Goal: Information Seeking & Learning: Find specific fact

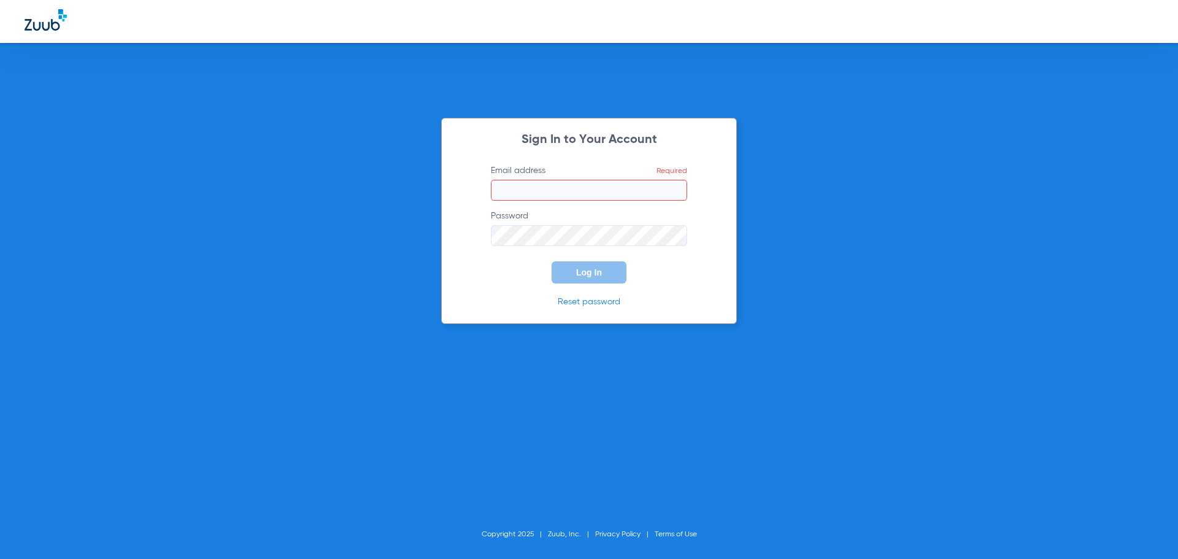
click at [552, 191] on input "Email address Required" at bounding box center [589, 190] width 196 height 21
type input "[EMAIL_ADDRESS][DOMAIN_NAME]"
click at [551, 261] on button "Log In" at bounding box center [588, 272] width 75 height 22
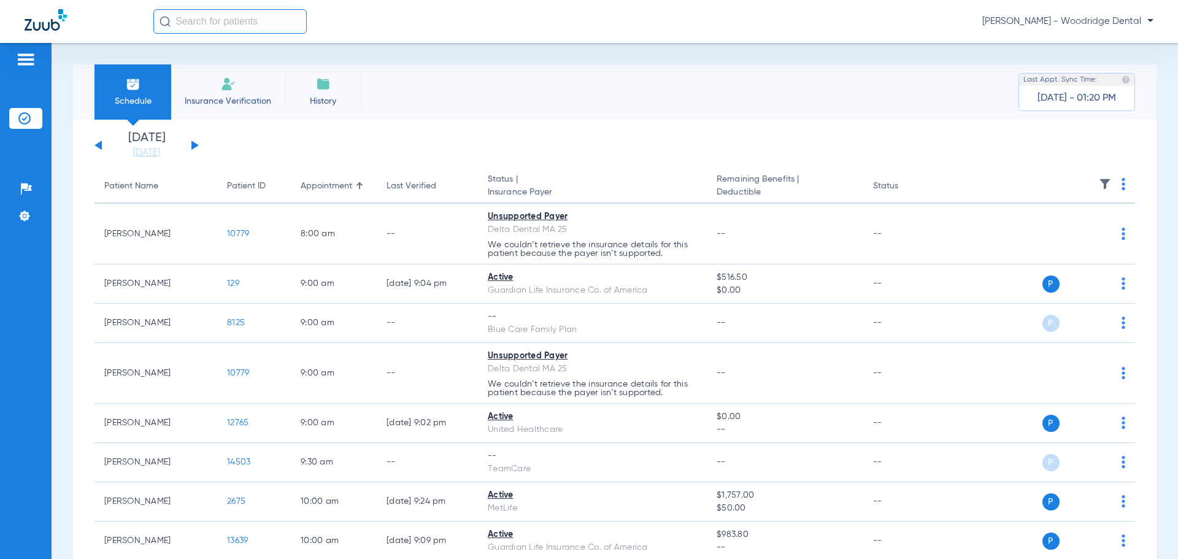
click at [191, 146] on button at bounding box center [194, 144] width 7 height 9
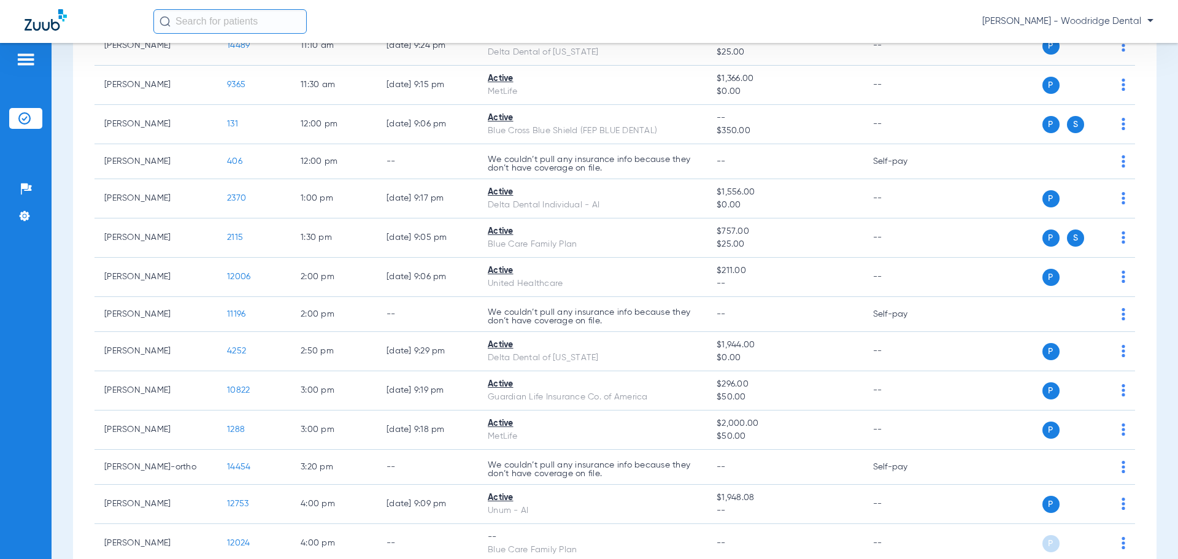
scroll to position [573, 0]
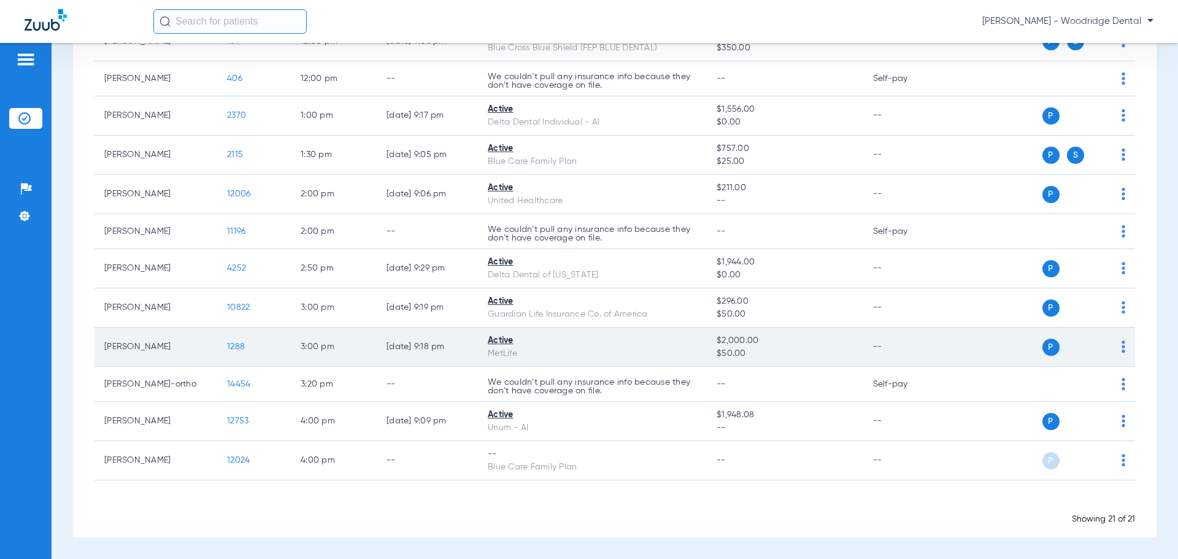
click at [234, 343] on span "1288" at bounding box center [236, 346] width 18 height 9
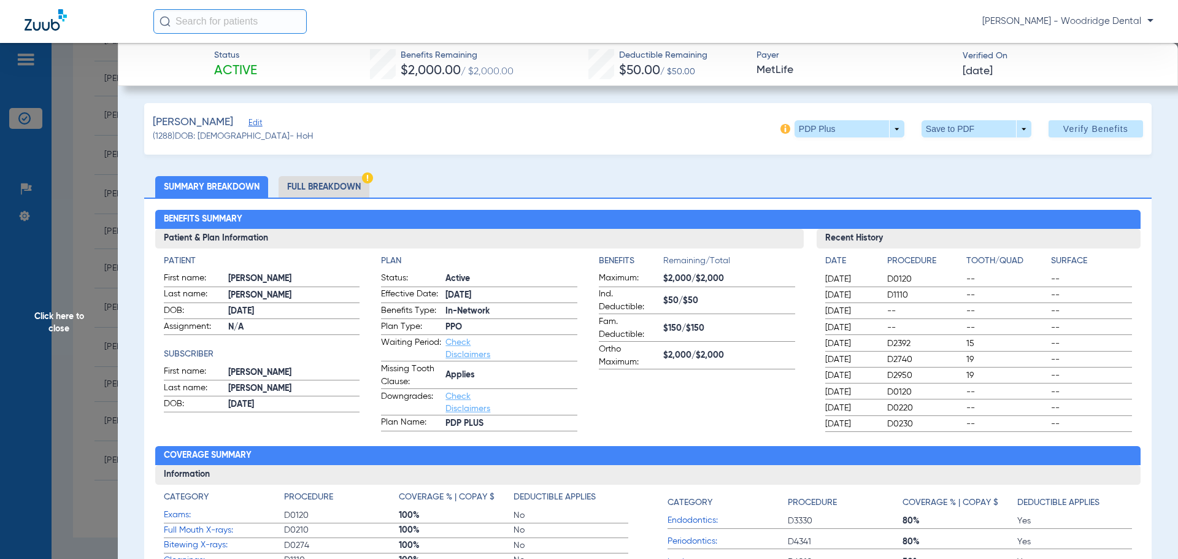
click at [322, 185] on li "Full Breakdown" at bounding box center [323, 186] width 91 height 21
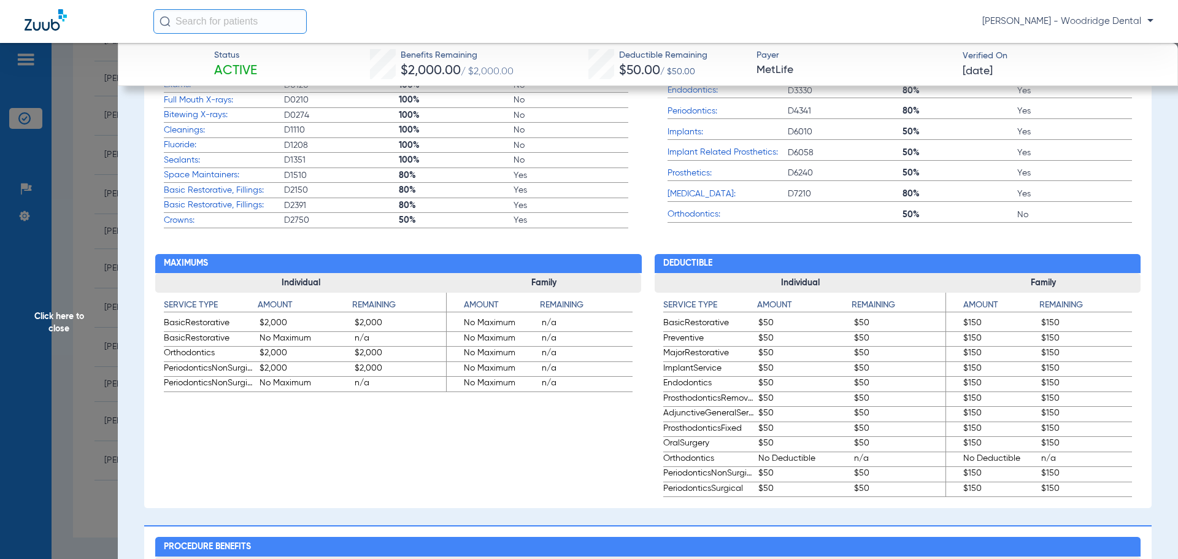
scroll to position [552, 0]
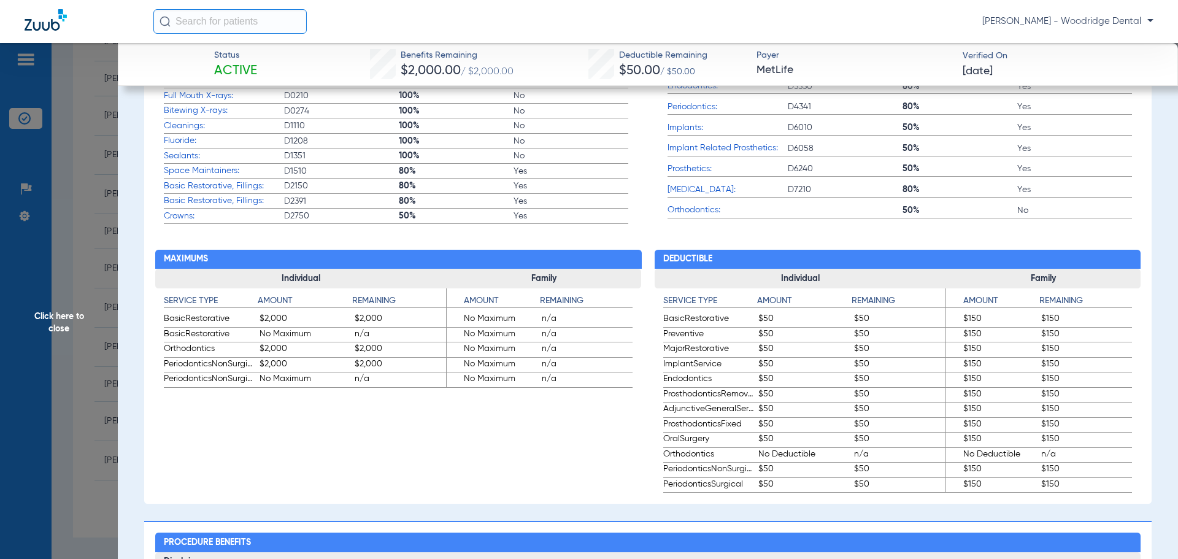
click at [59, 314] on span "Click here to close" at bounding box center [59, 322] width 118 height 559
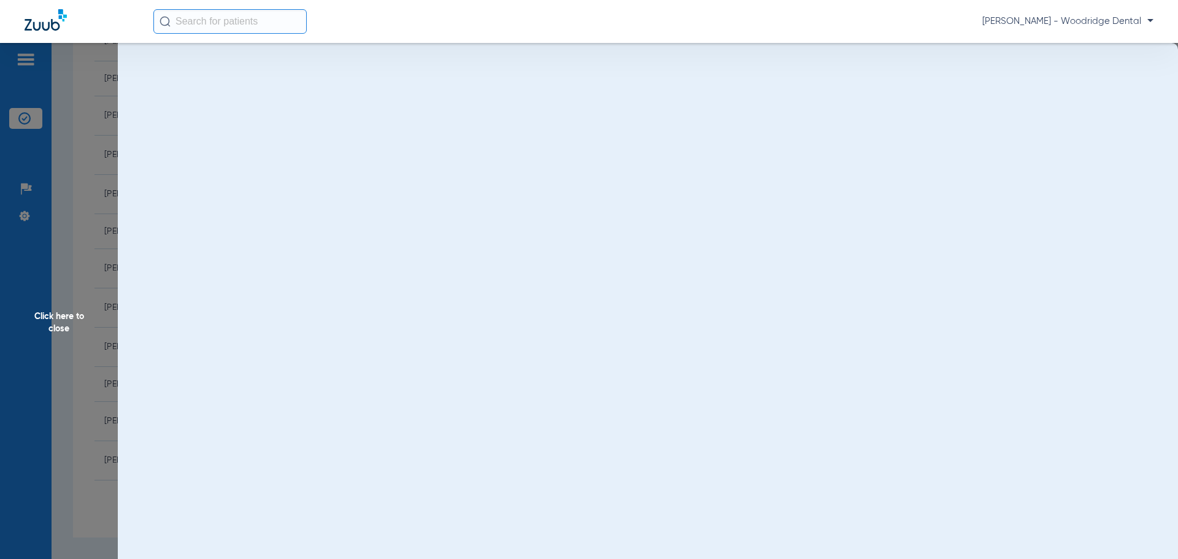
scroll to position [0, 0]
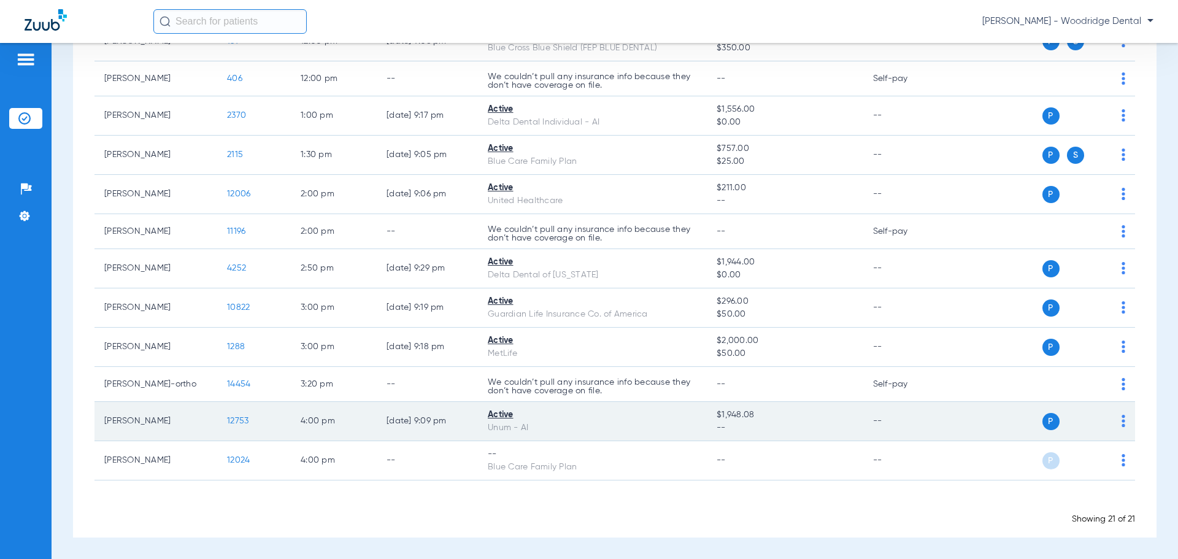
click at [235, 416] on span "12753" at bounding box center [237, 420] width 21 height 9
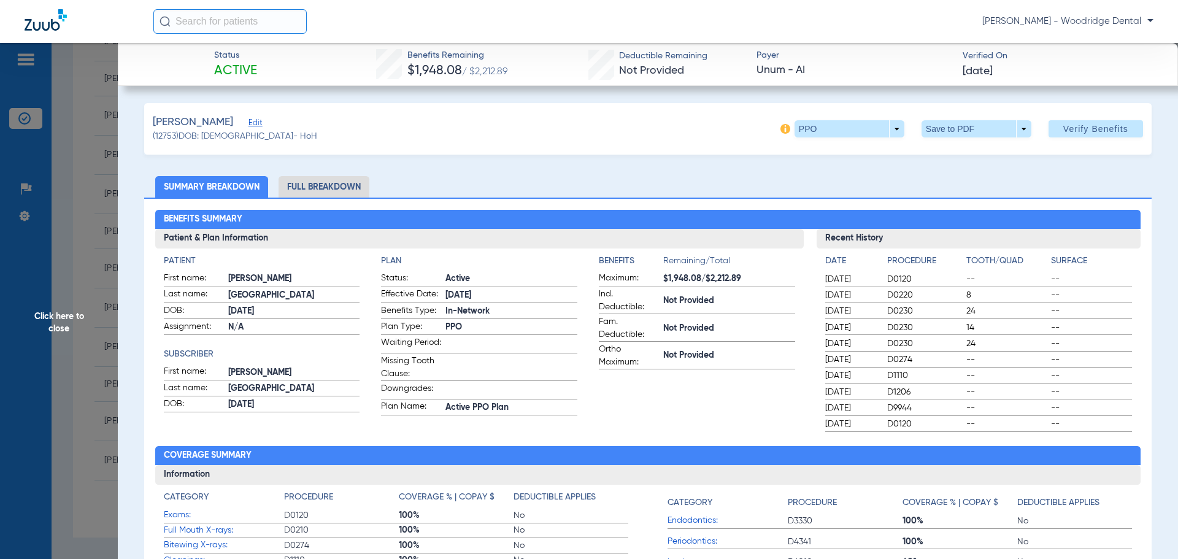
click at [313, 190] on li "Full Breakdown" at bounding box center [323, 186] width 91 height 21
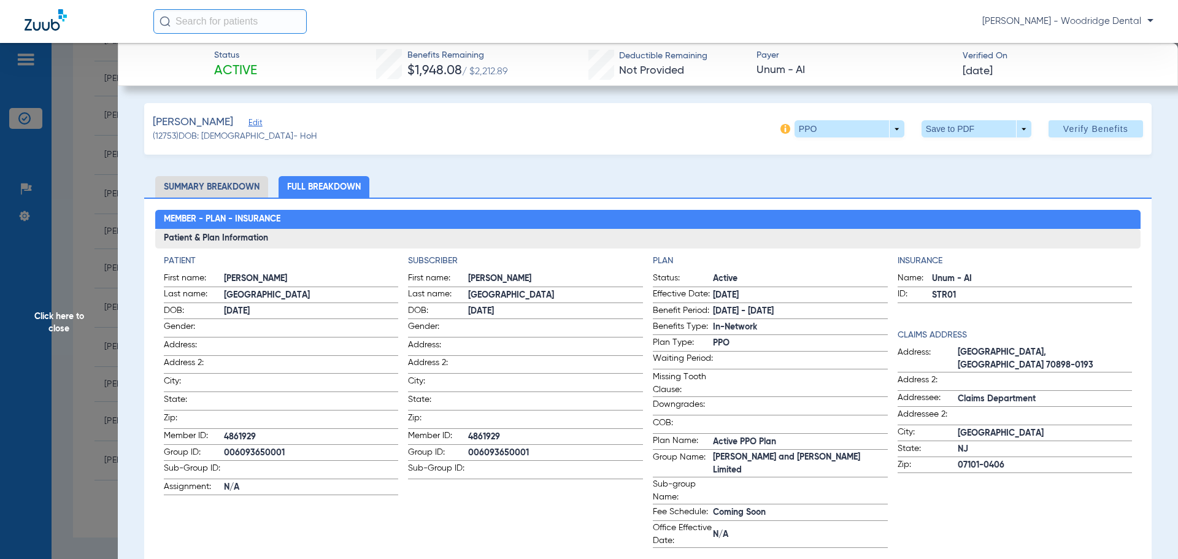
click at [491, 446] on span "006093650001" at bounding box center [555, 452] width 175 height 13
copy span "006093650001"
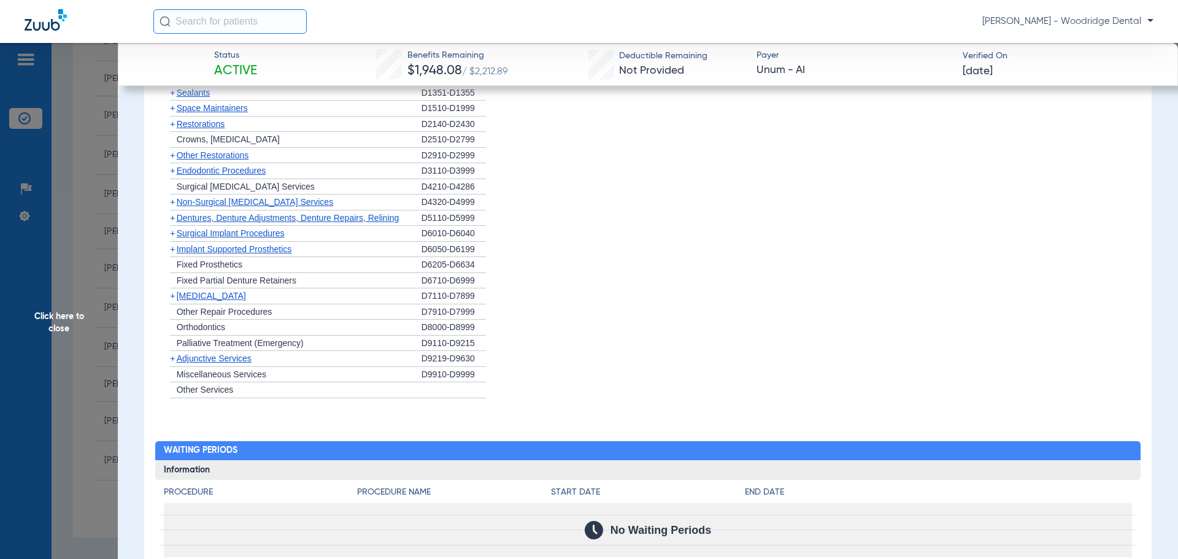
scroll to position [1349, 0]
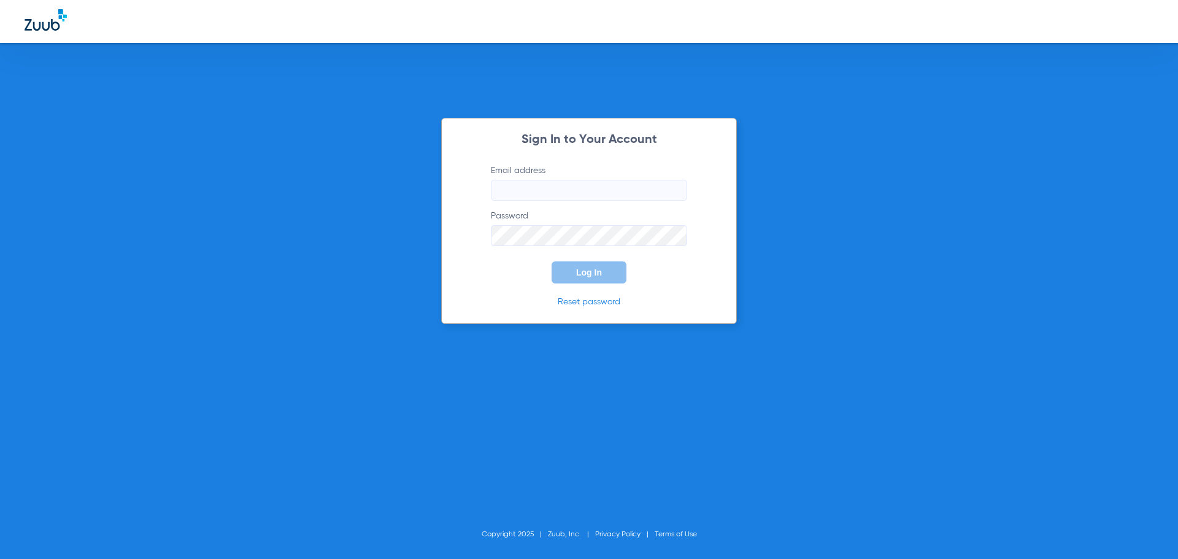
click at [594, 186] on input "Email address" at bounding box center [589, 190] width 196 height 21
type input "[EMAIL_ADDRESS][DOMAIN_NAME]"
click at [551, 261] on button "Log In" at bounding box center [588, 272] width 75 height 22
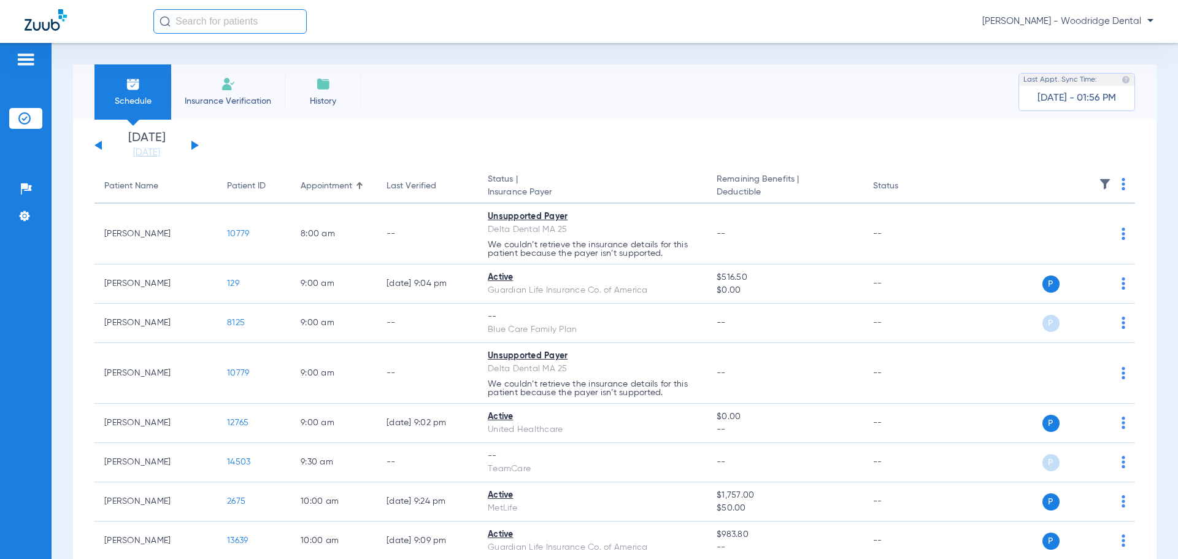
click at [193, 145] on button at bounding box center [194, 144] width 7 height 9
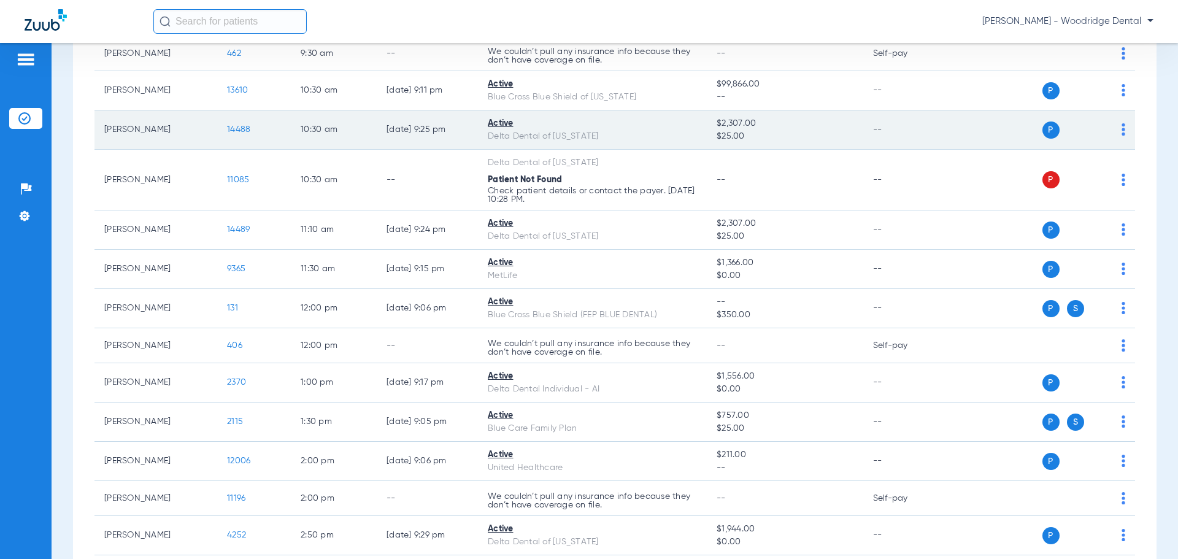
scroll to position [552, 0]
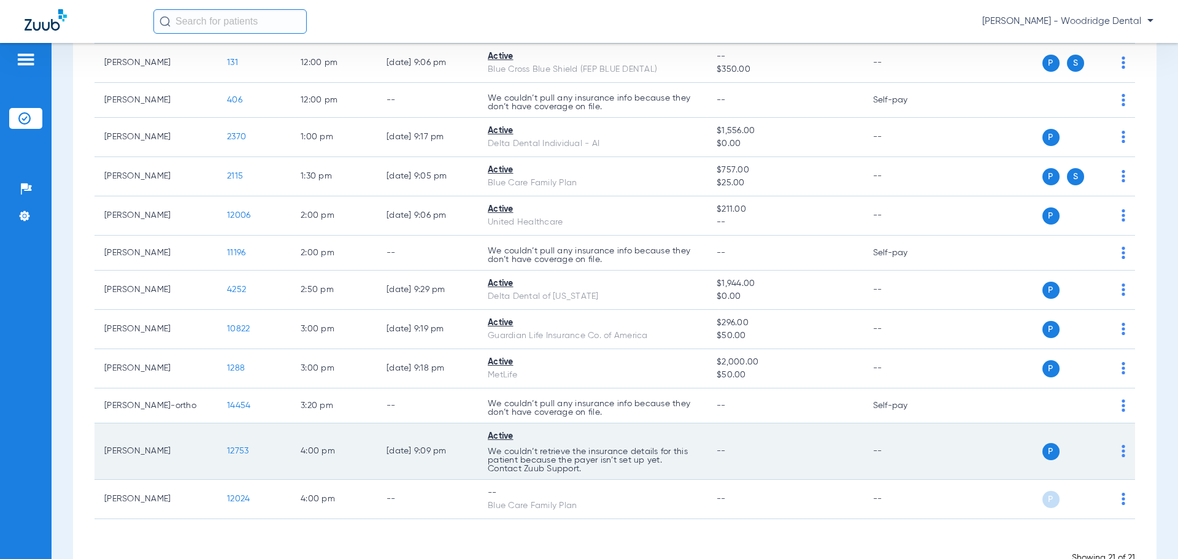
click at [239, 450] on span "12753" at bounding box center [237, 450] width 21 height 9
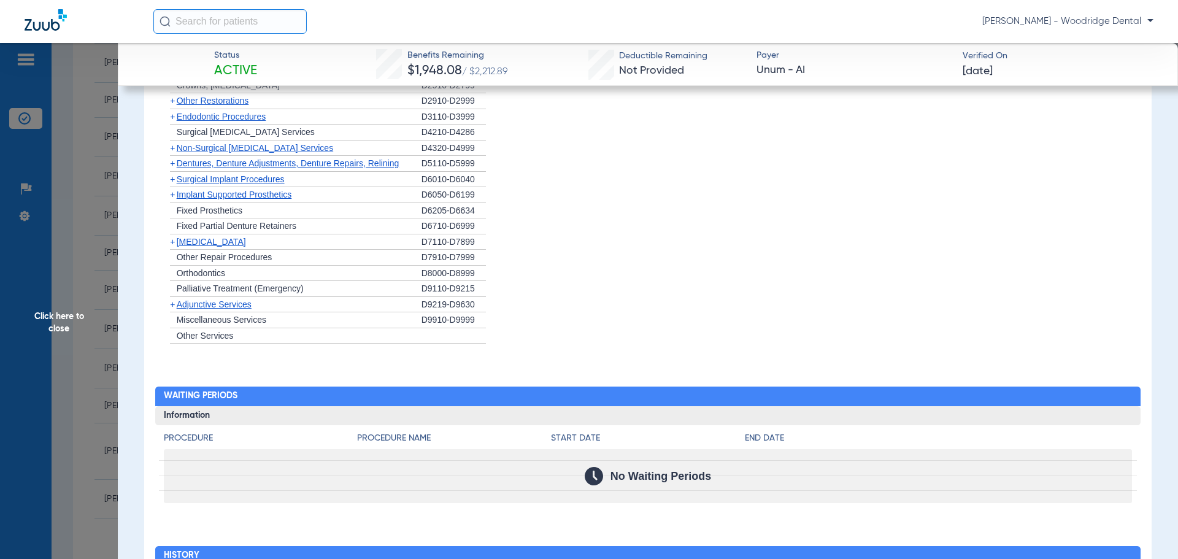
scroll to position [920, 0]
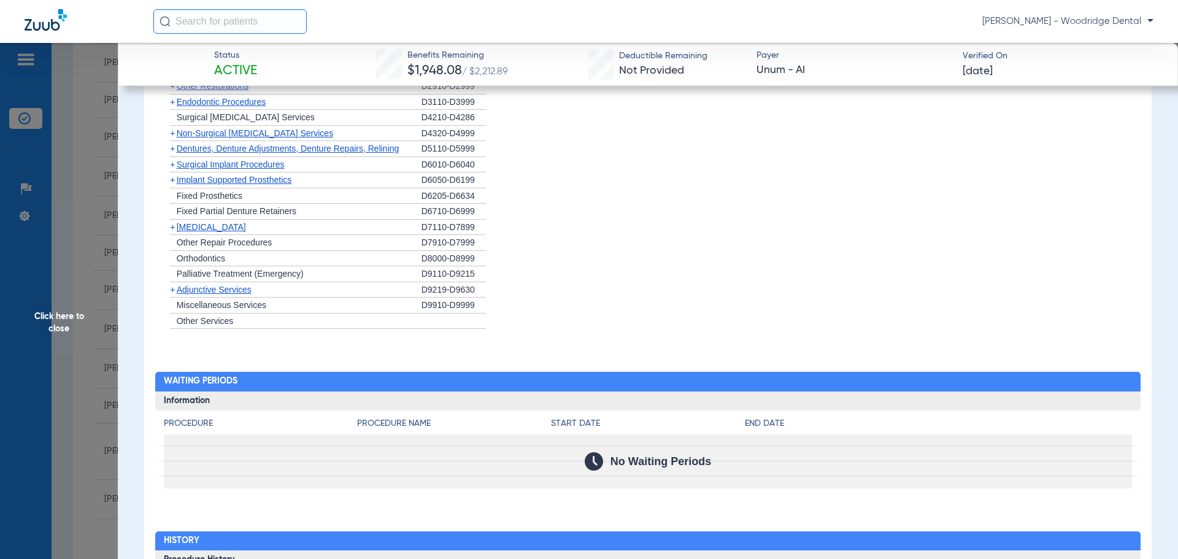
click at [230, 289] on span "Adjunctive Services" at bounding box center [214, 290] width 75 height 10
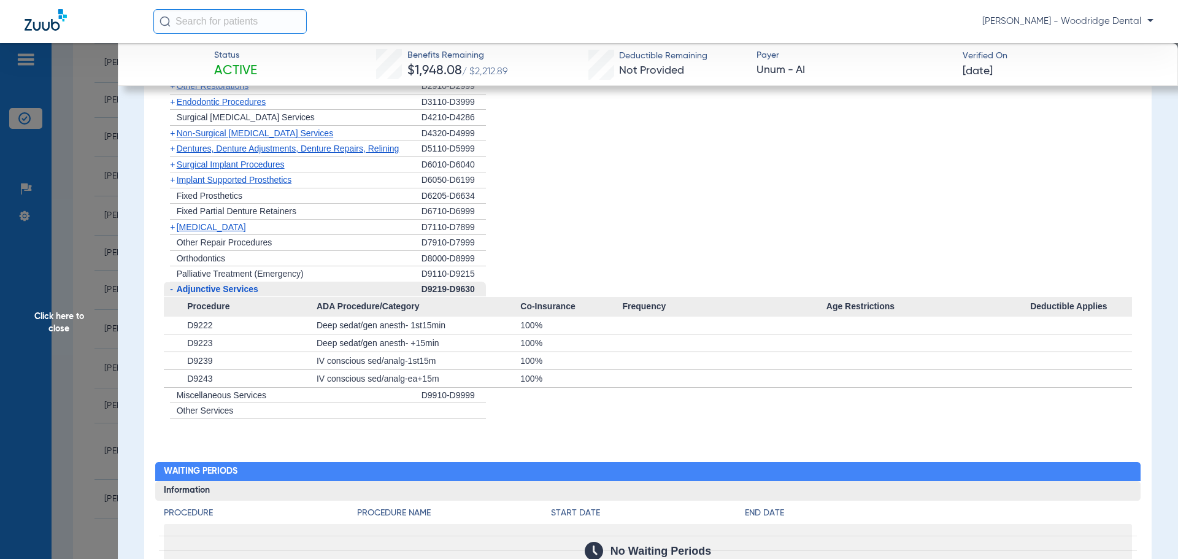
scroll to position [859, 0]
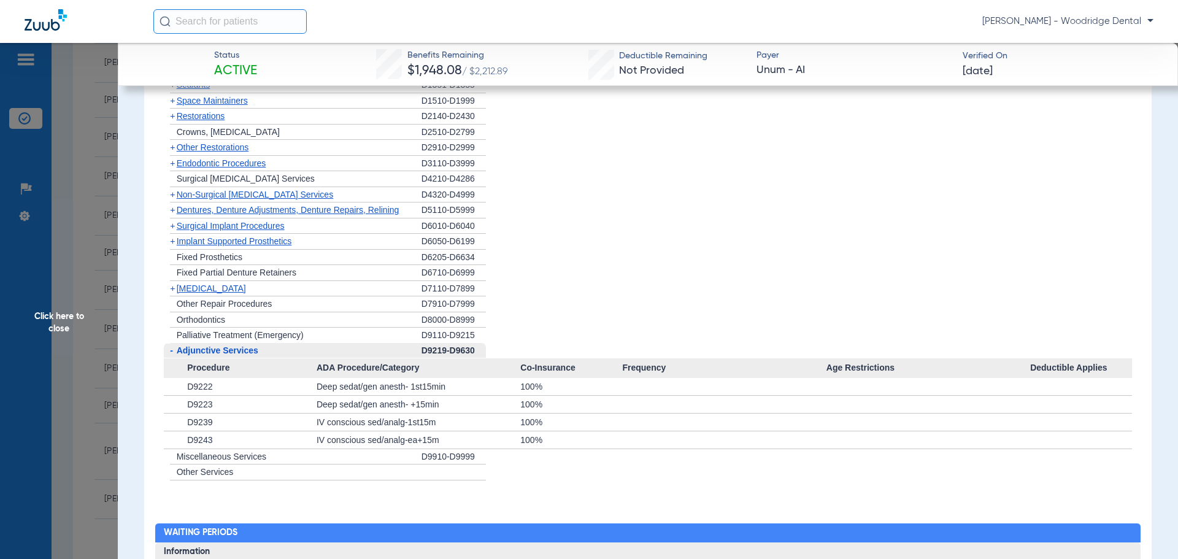
click at [212, 288] on span "[MEDICAL_DATA]" at bounding box center [211, 288] width 69 height 10
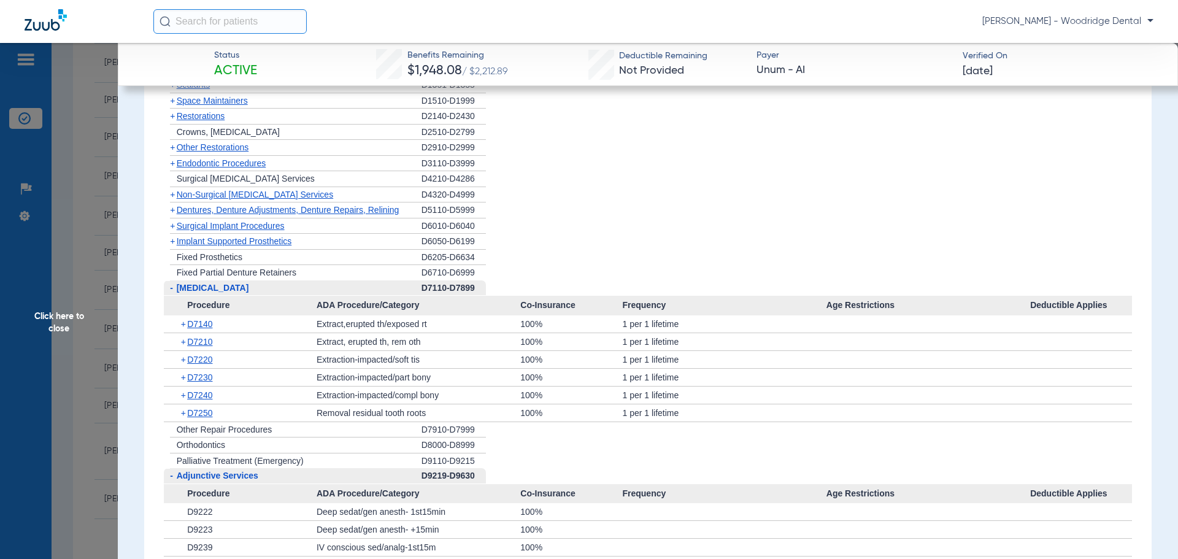
click at [53, 321] on span "Click here to close" at bounding box center [59, 322] width 118 height 559
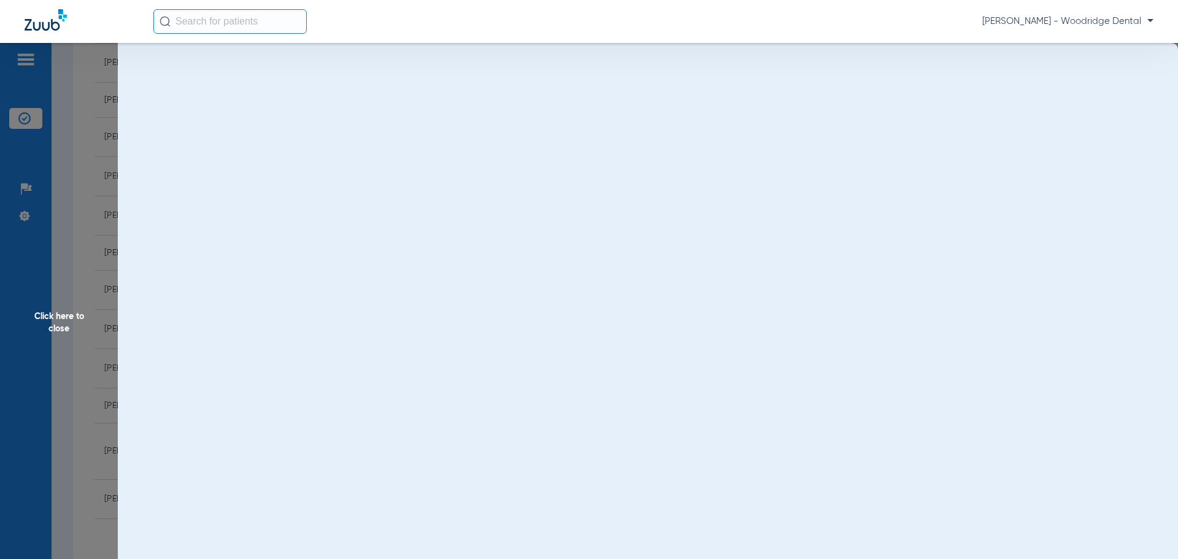
scroll to position [0, 0]
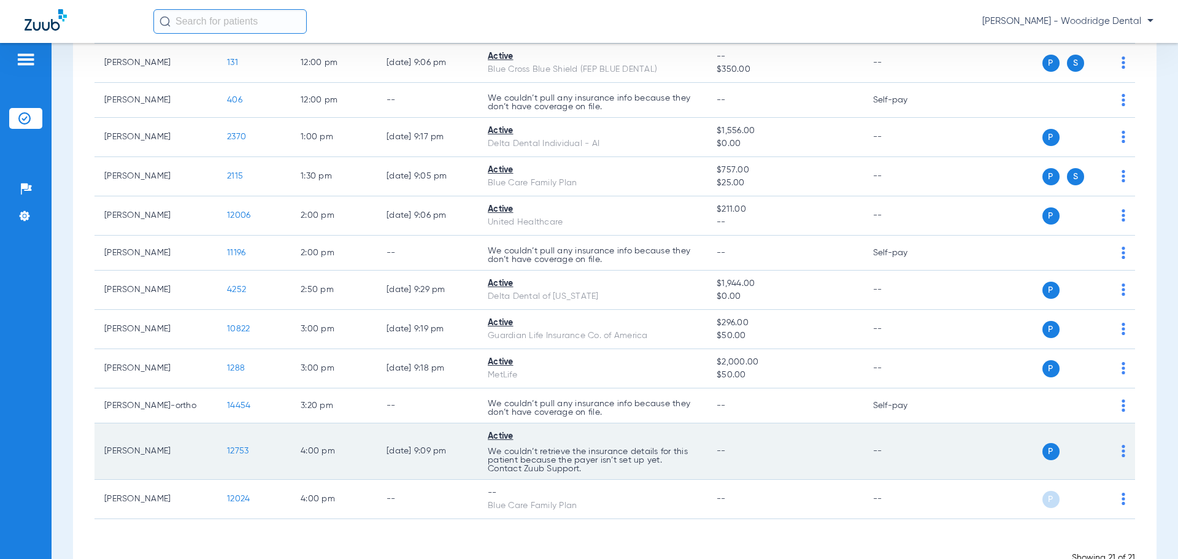
click at [237, 455] on span "12753" at bounding box center [237, 450] width 21 height 9
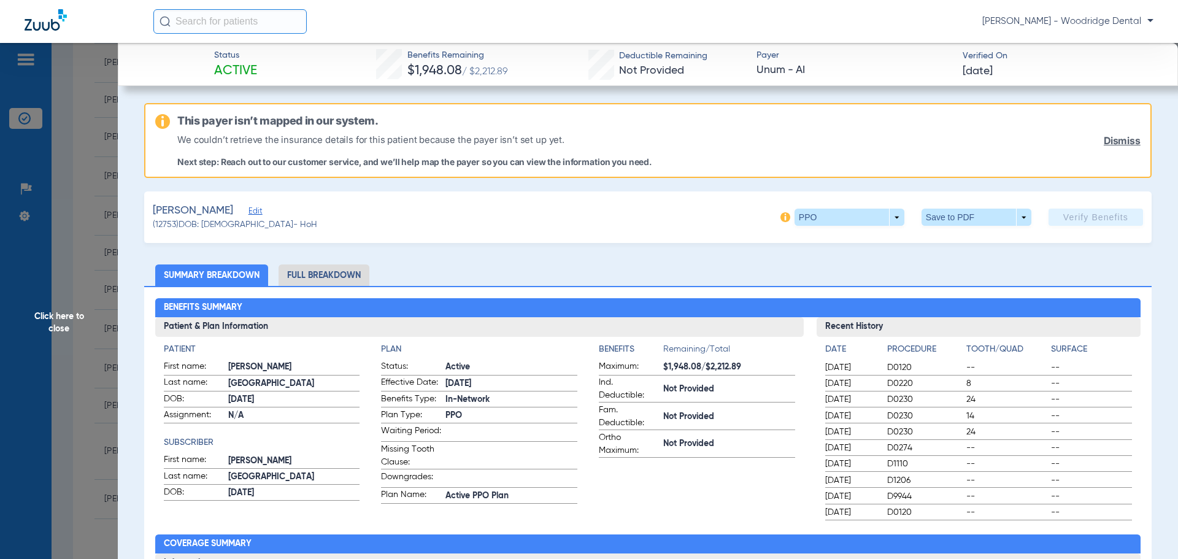
click at [321, 273] on li "Full Breakdown" at bounding box center [323, 274] width 91 height 21
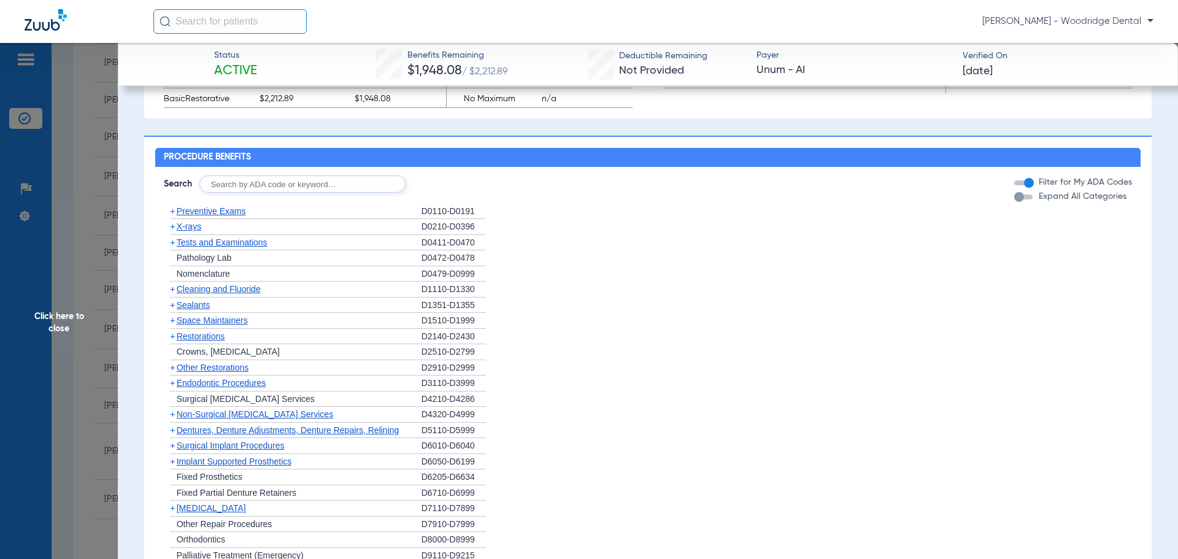
scroll to position [859, 0]
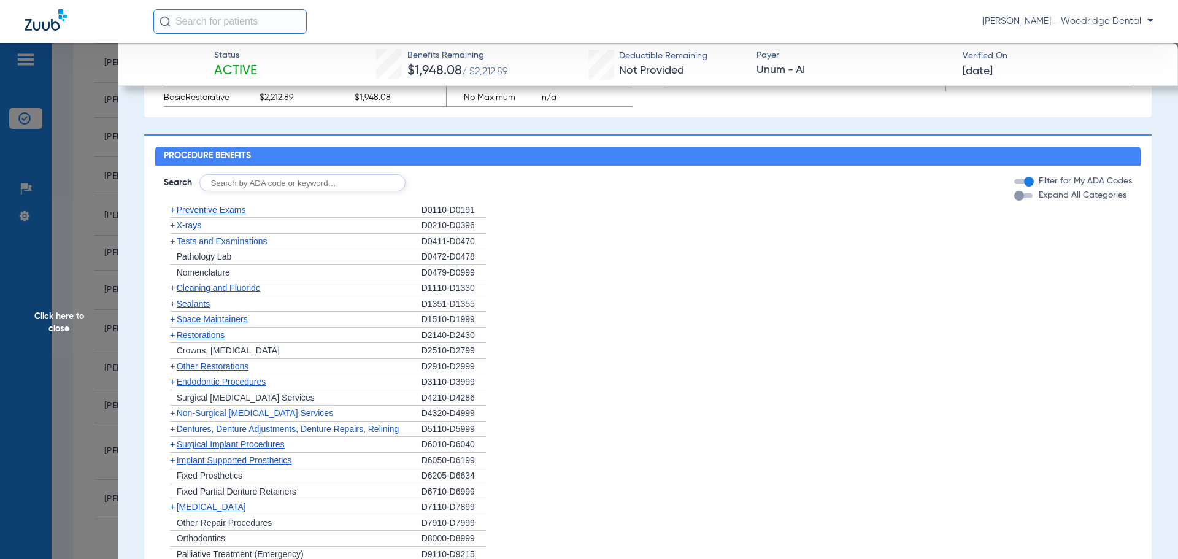
click at [196, 332] on span "Restorations" at bounding box center [201, 335] width 48 height 10
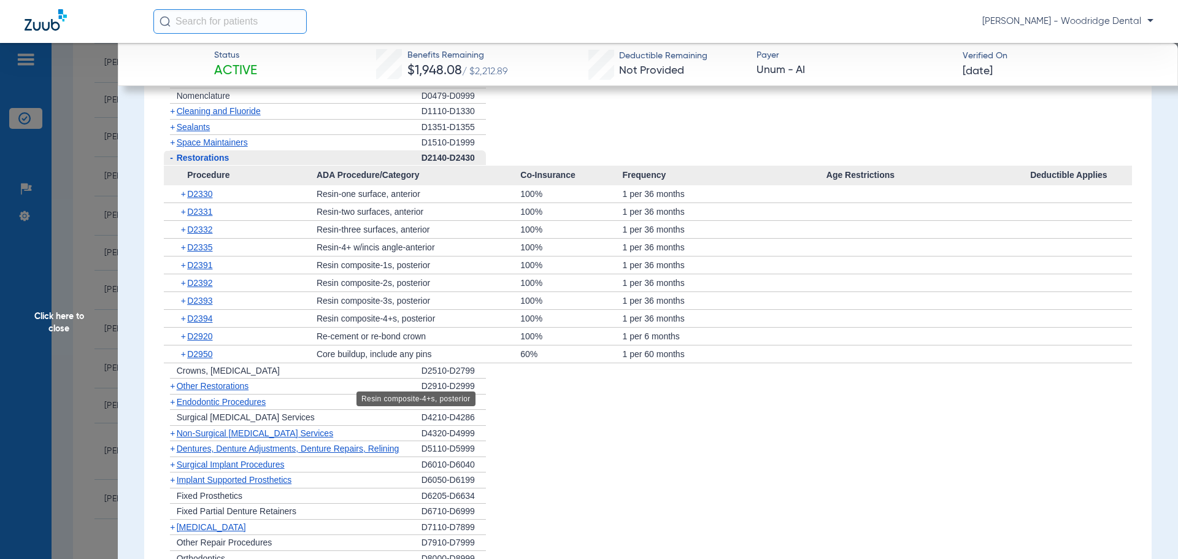
scroll to position [1043, 0]
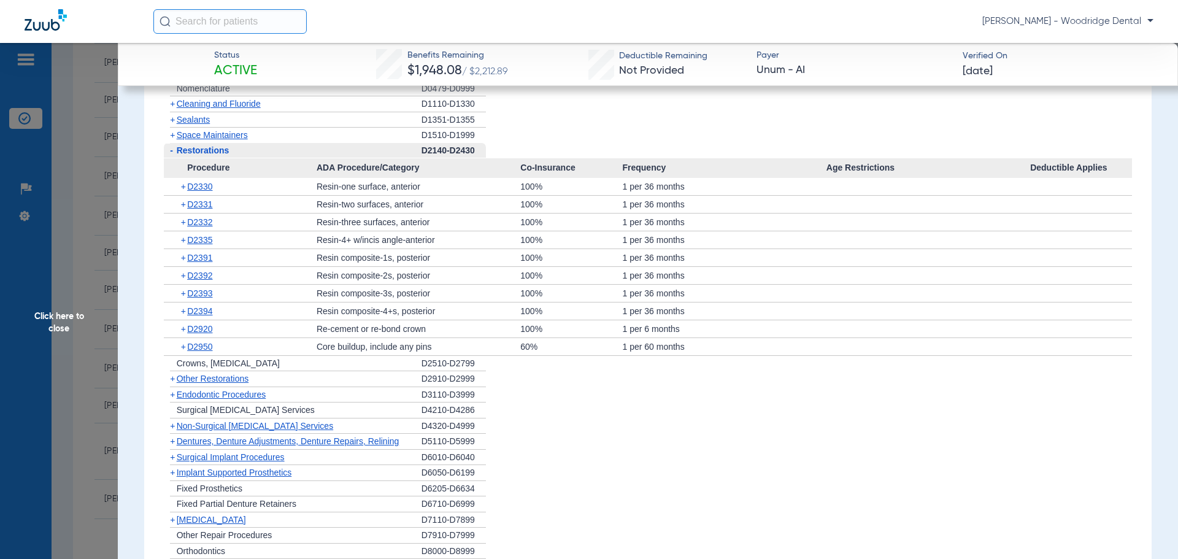
click at [197, 378] on span "Other Restorations" at bounding box center [213, 379] width 72 height 10
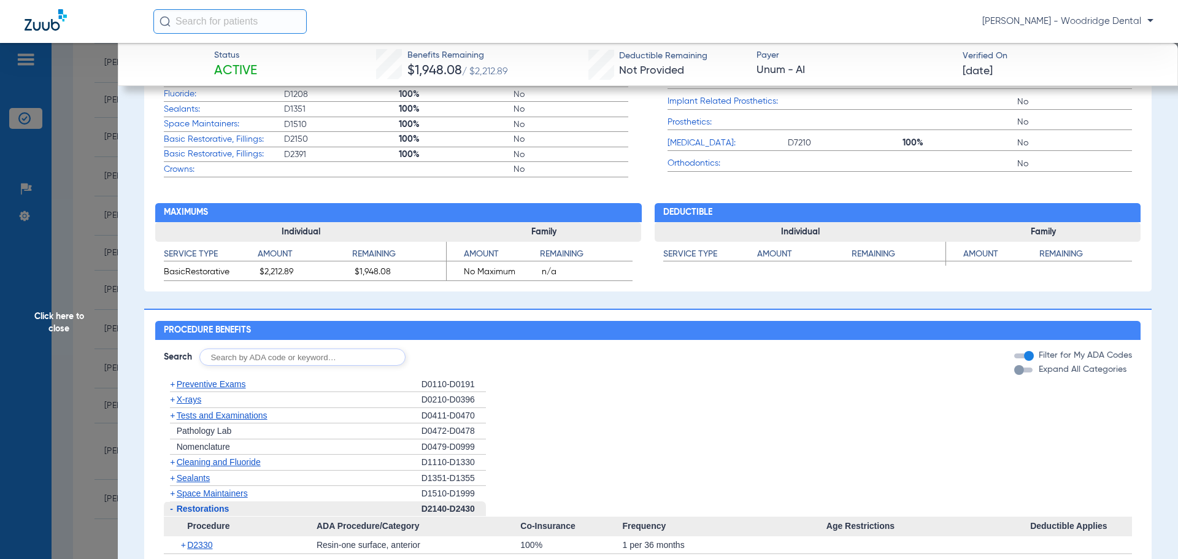
scroll to position [675, 0]
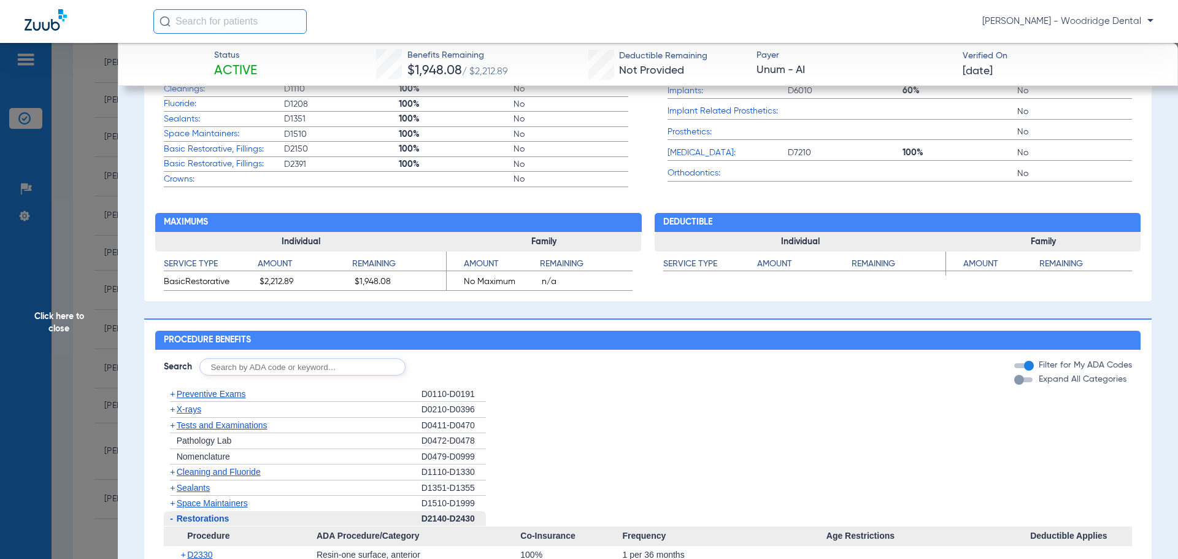
click at [345, 362] on input "text" at bounding box center [302, 366] width 206 height 17
type input "2991, 7953"
click button "Search" at bounding box center [451, 366] width 48 height 17
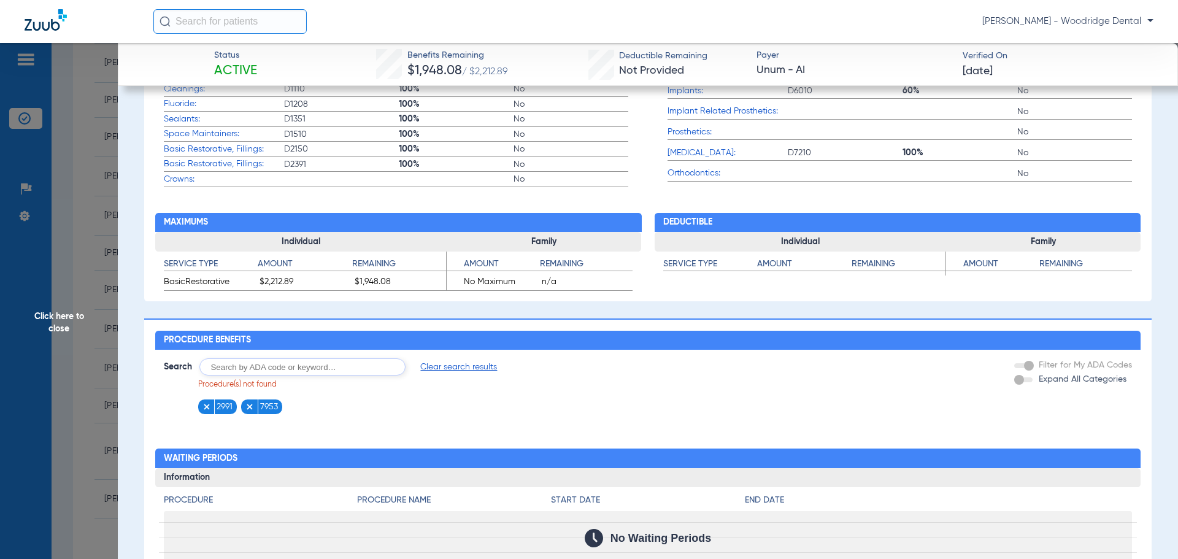
click at [454, 364] on span "Clear search results" at bounding box center [458, 367] width 77 height 12
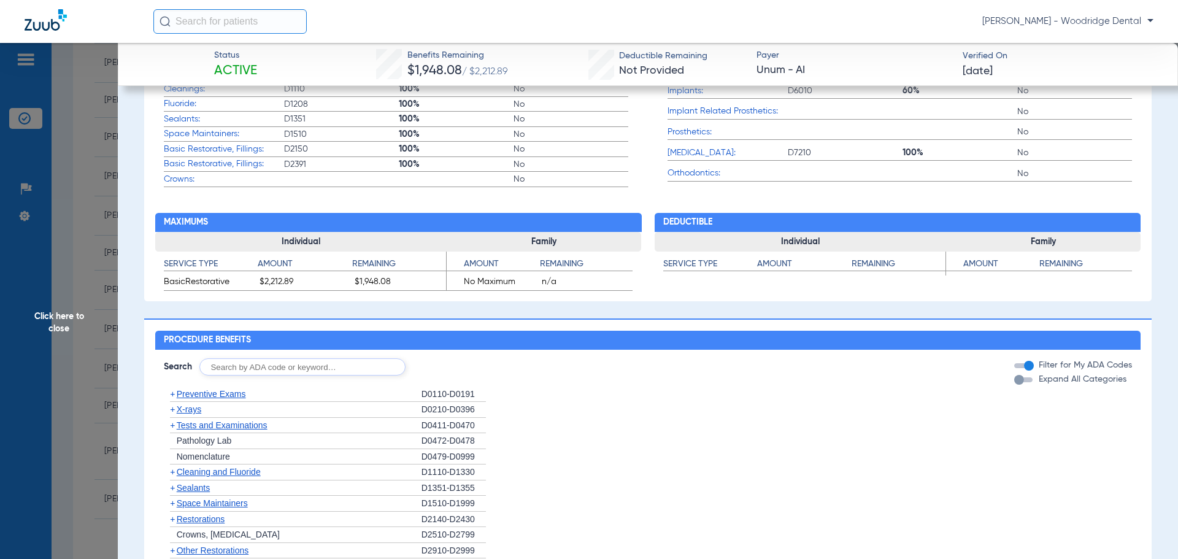
click at [48, 311] on span "Click here to close" at bounding box center [59, 322] width 118 height 559
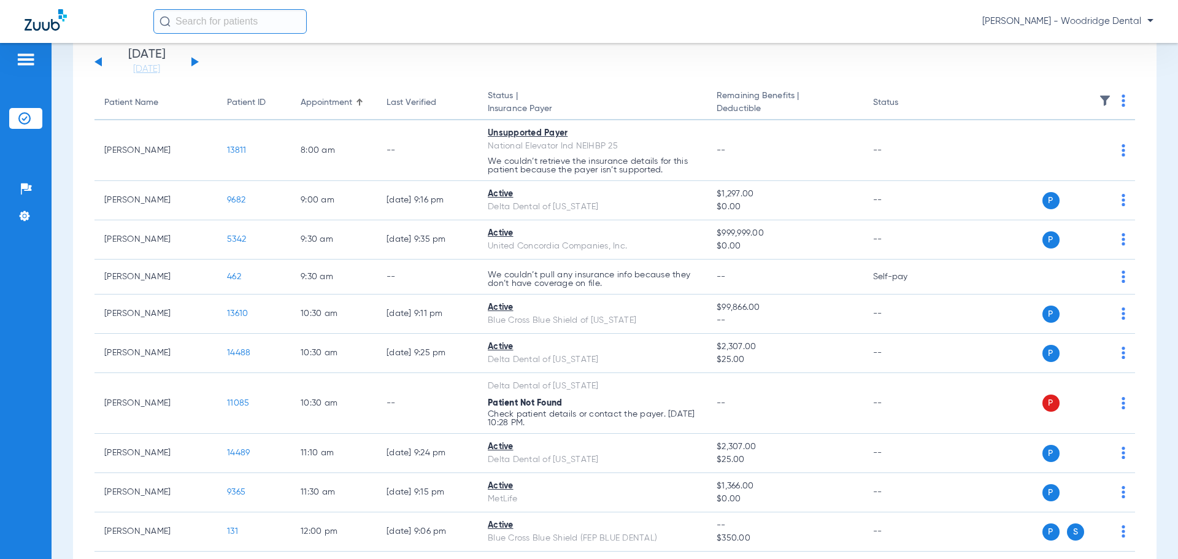
scroll to position [61, 0]
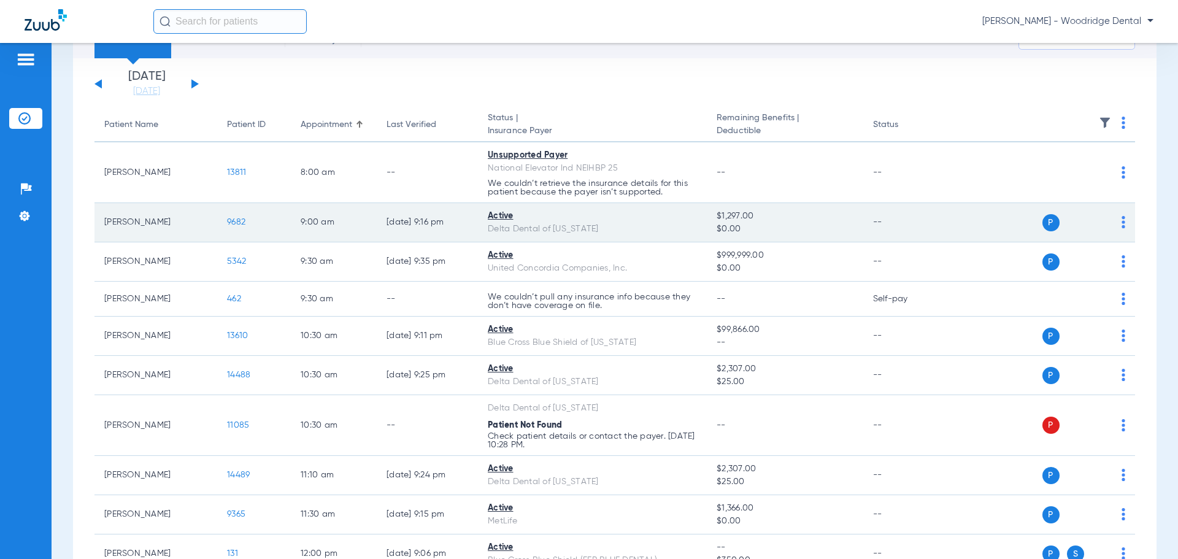
click at [232, 222] on span "9682" at bounding box center [236, 222] width 18 height 9
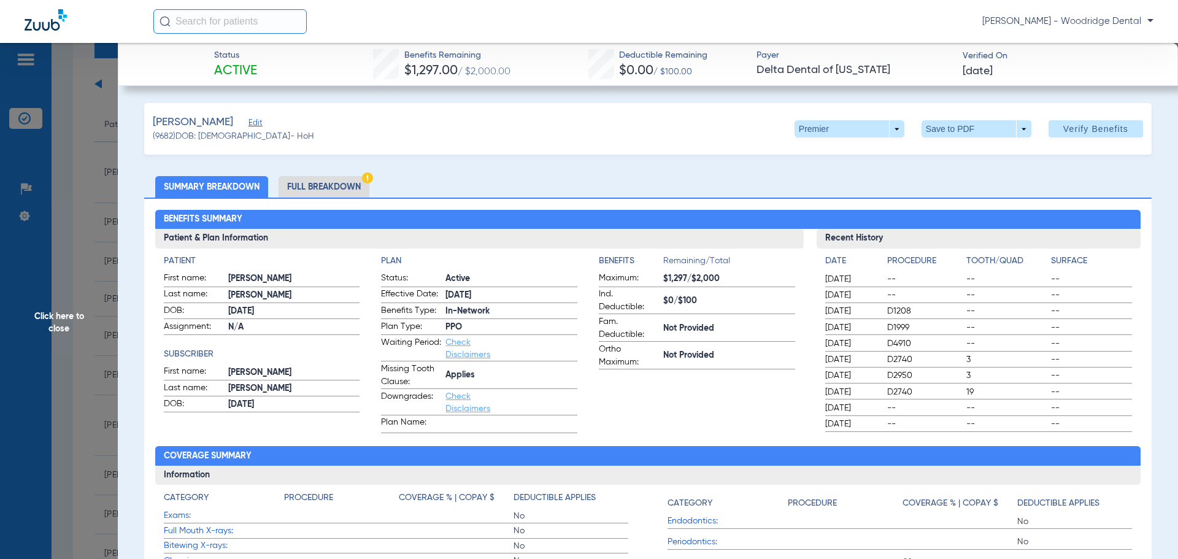
click at [326, 184] on li "Full Breakdown" at bounding box center [323, 186] width 91 height 21
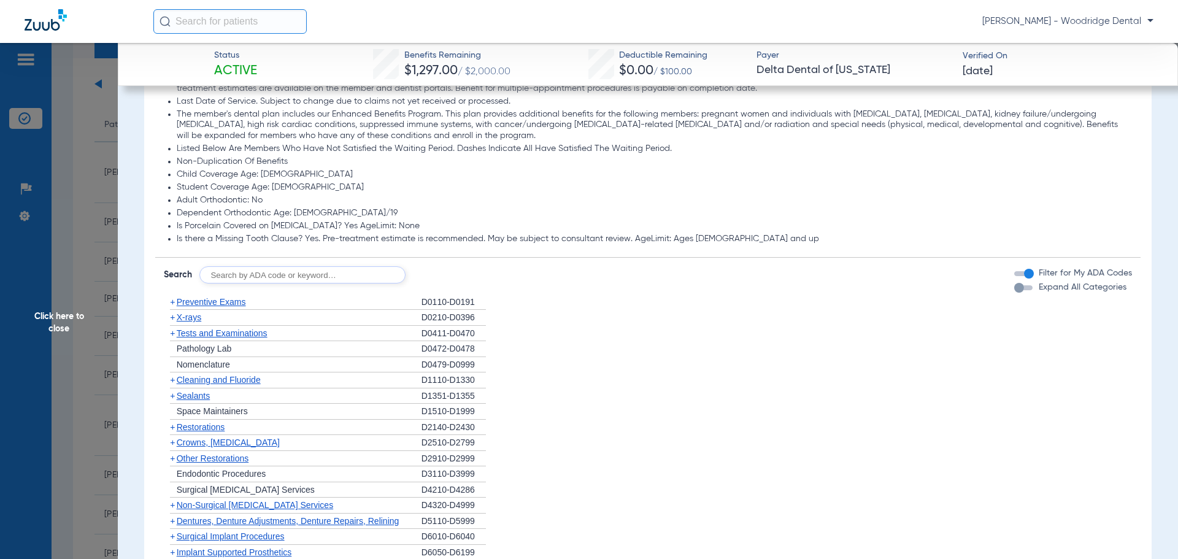
scroll to position [981, 0]
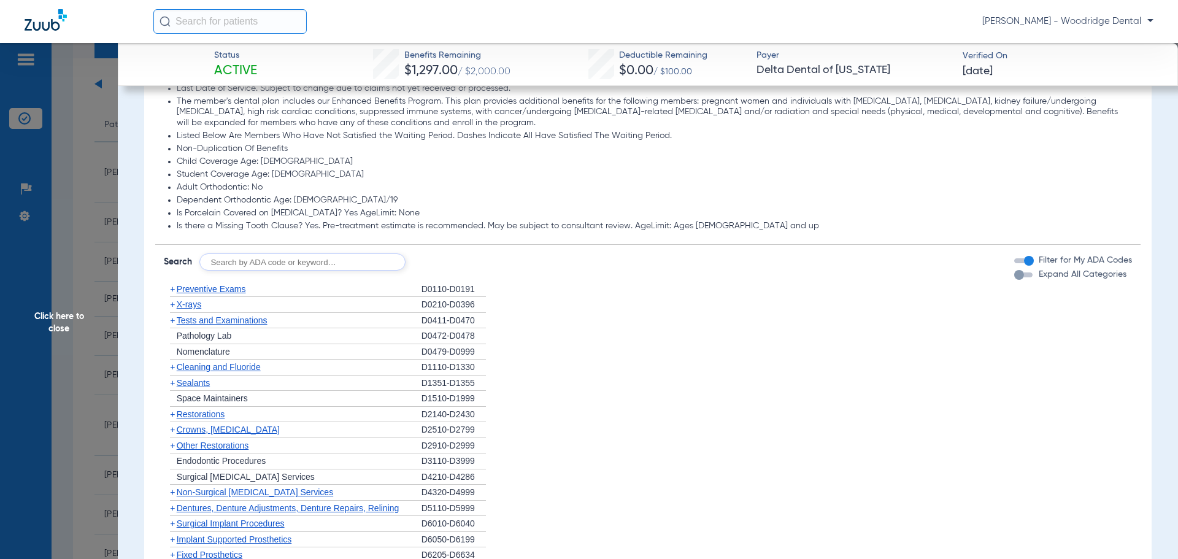
click at [220, 288] on span "Preventive Exams" at bounding box center [211, 289] width 69 height 10
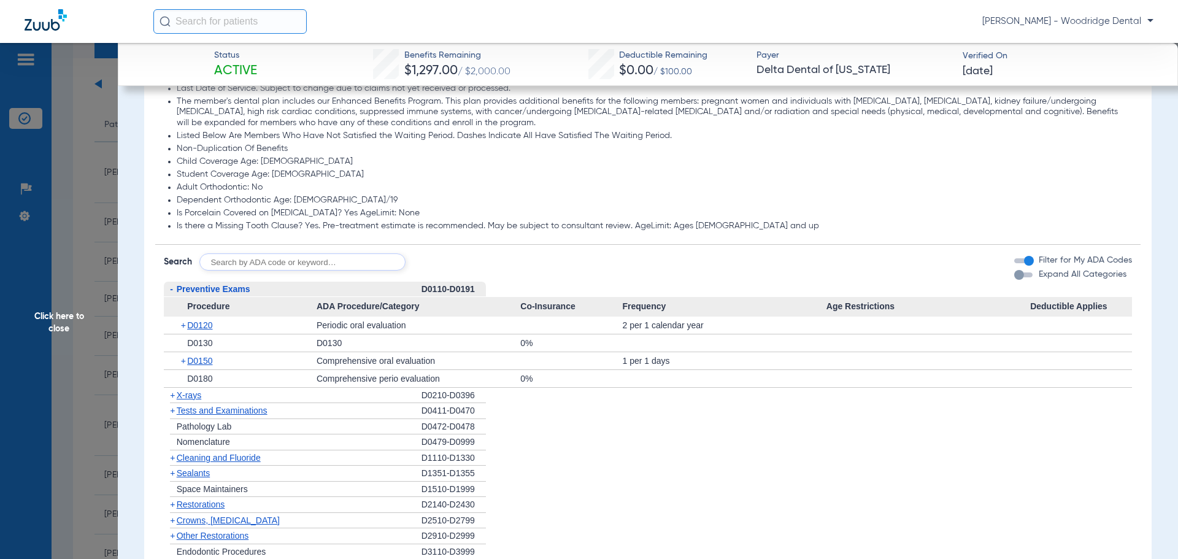
click at [69, 320] on span "Click here to close" at bounding box center [59, 322] width 118 height 559
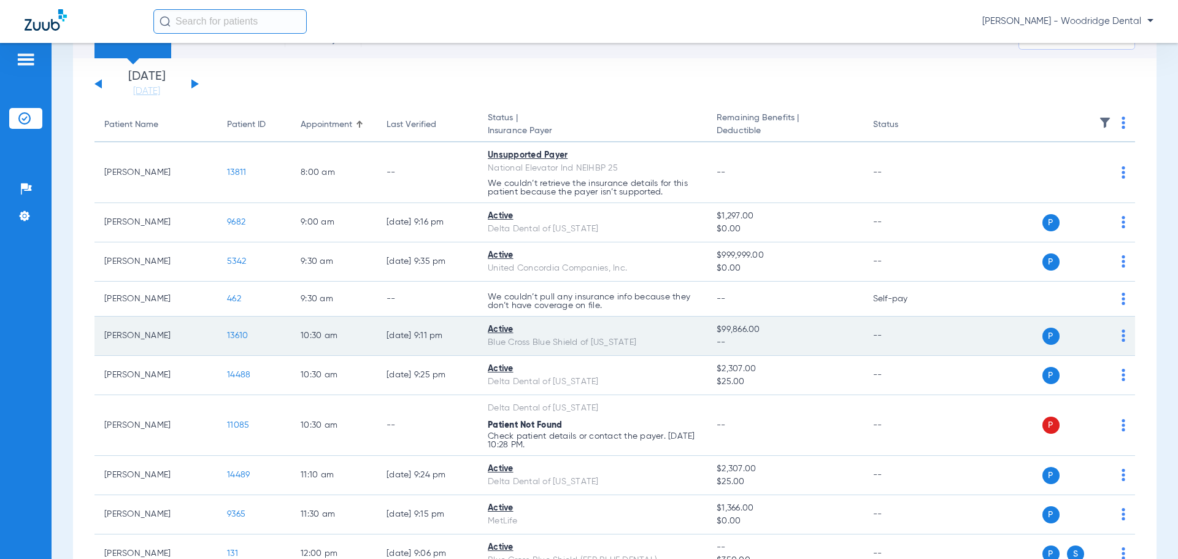
click at [244, 336] on span "13610" at bounding box center [237, 335] width 21 height 9
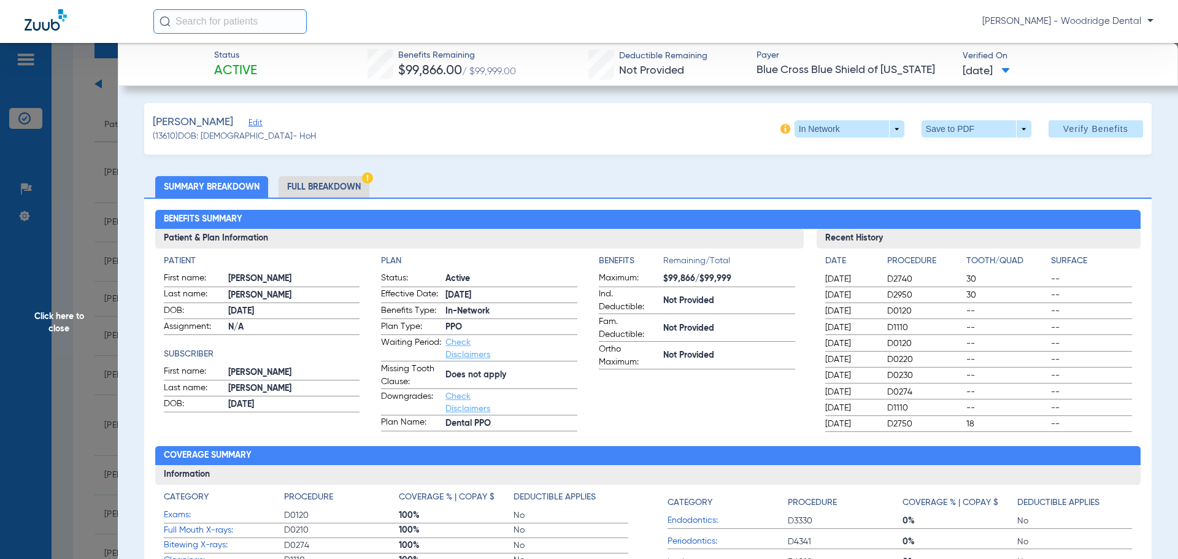
click at [299, 185] on li "Full Breakdown" at bounding box center [323, 186] width 91 height 21
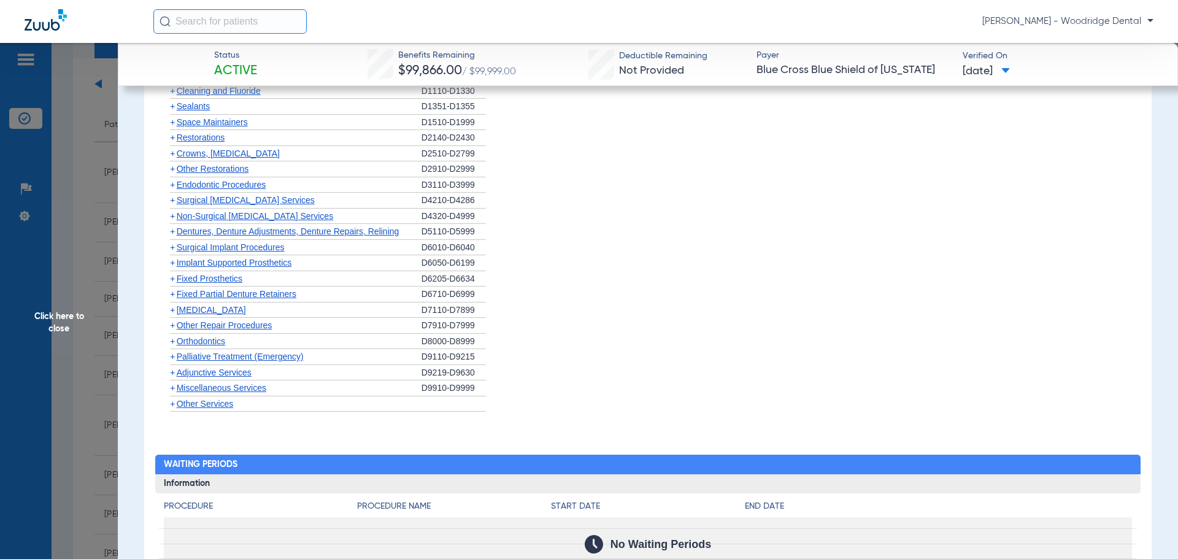
scroll to position [1104, 0]
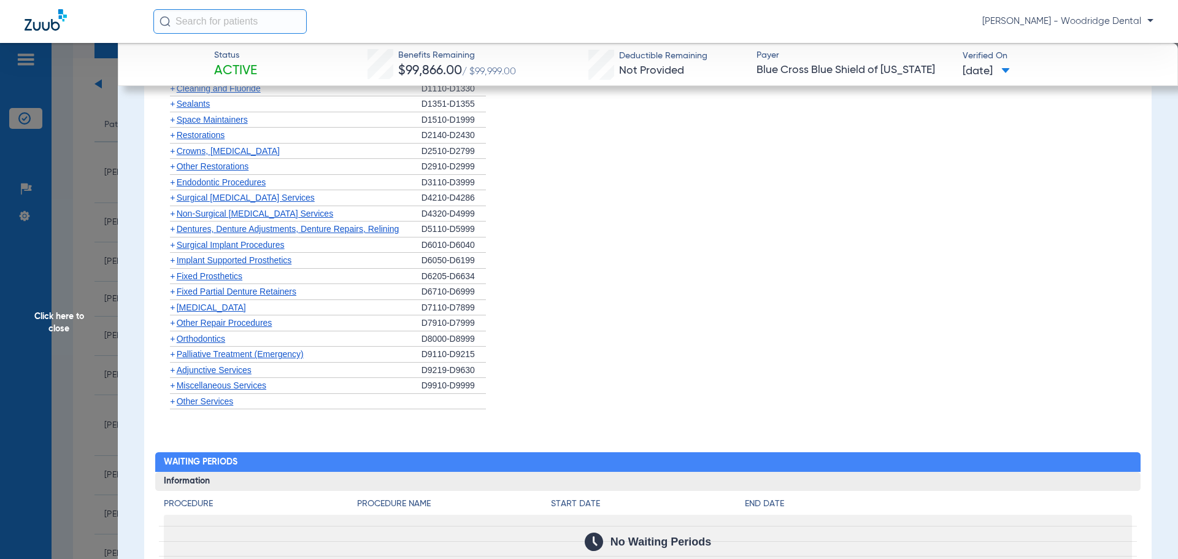
click at [199, 308] on span "[MEDICAL_DATA]" at bounding box center [211, 307] width 69 height 10
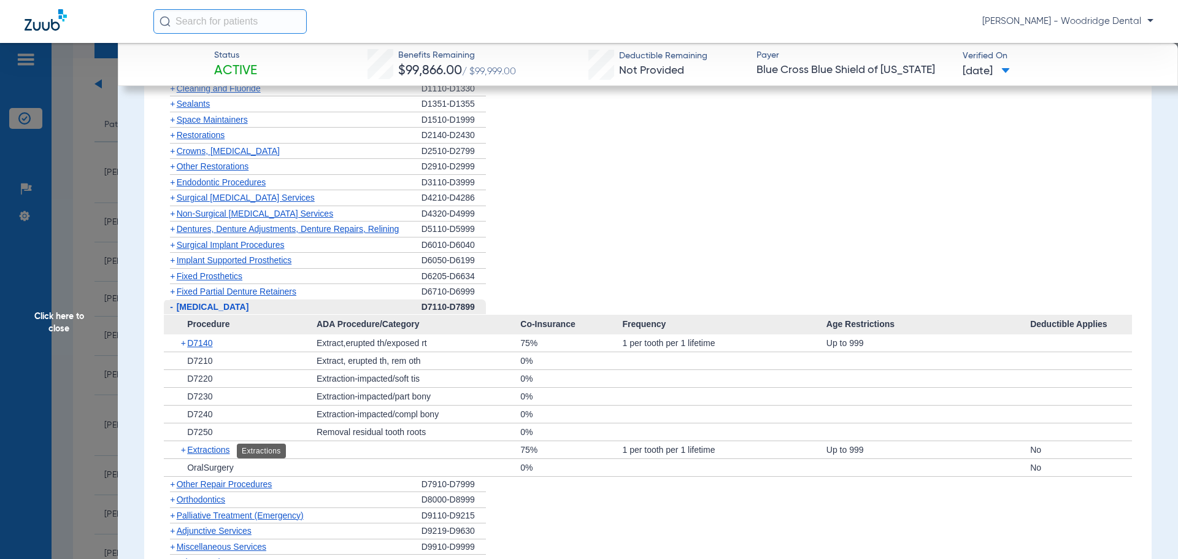
click at [217, 451] on span "Extractions" at bounding box center [208, 450] width 42 height 10
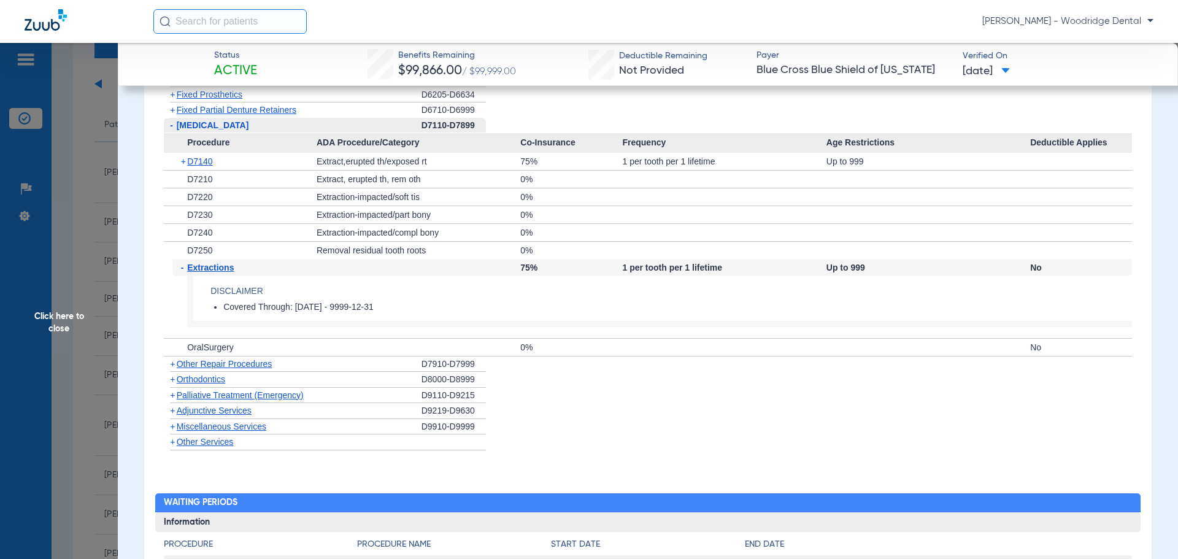
scroll to position [1288, 0]
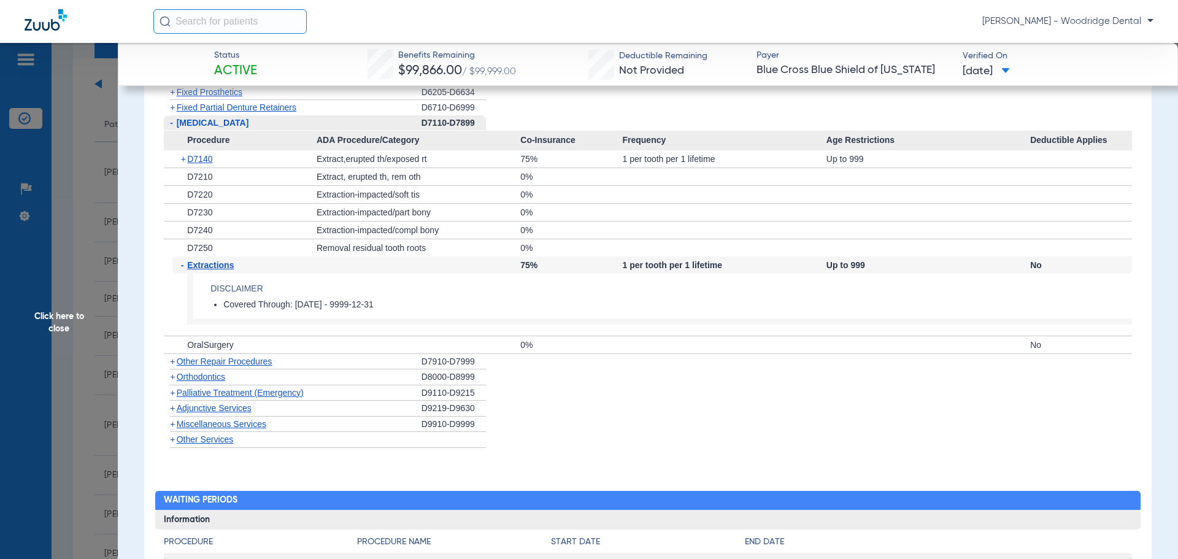
click at [50, 323] on span "Click here to close" at bounding box center [59, 322] width 118 height 559
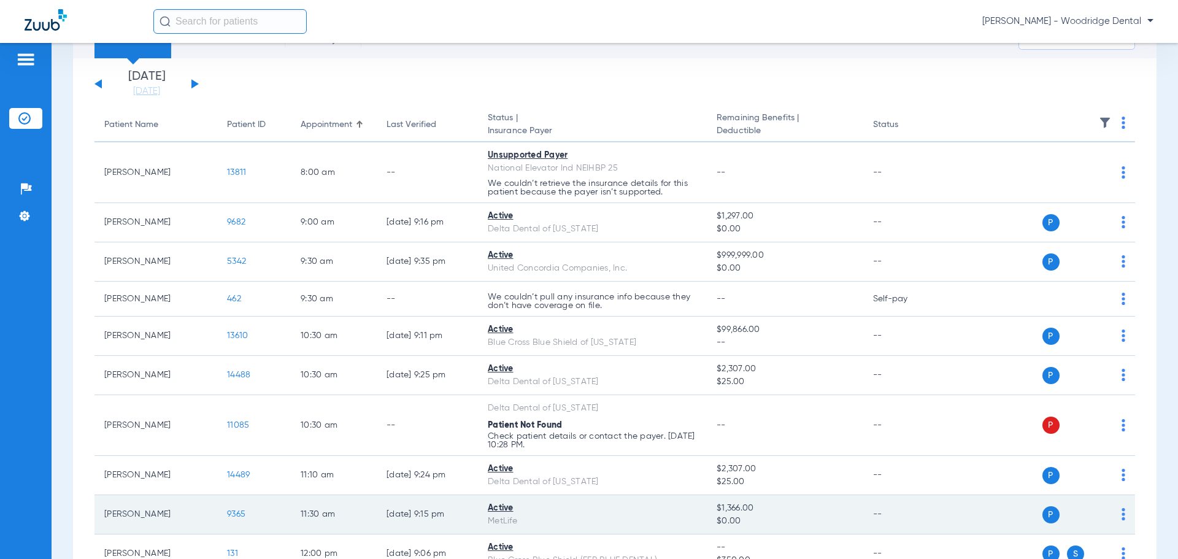
click at [240, 517] on span "9365" at bounding box center [236, 514] width 18 height 9
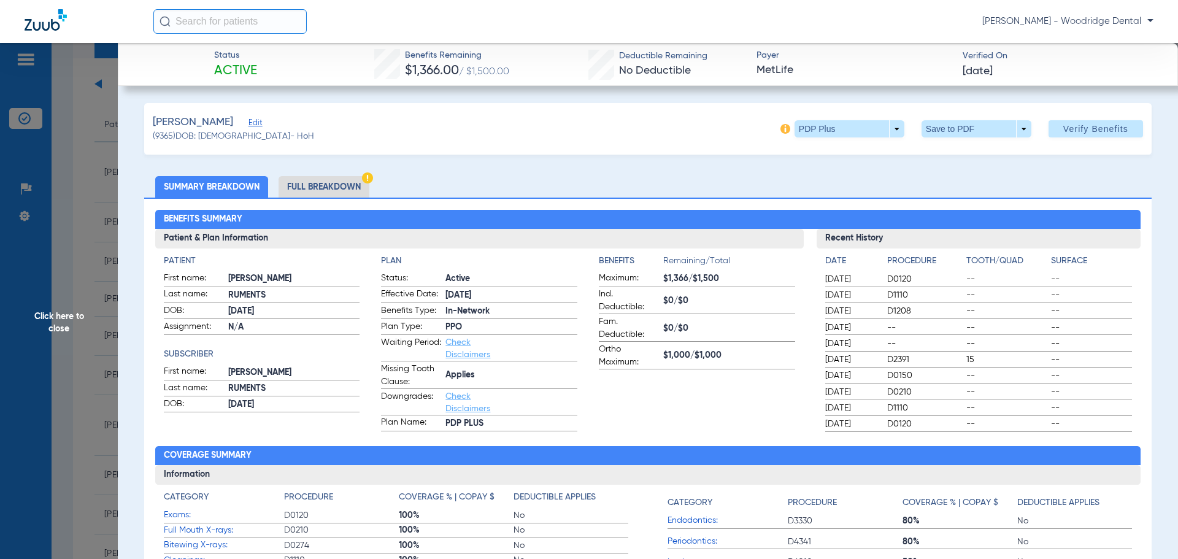
click at [331, 180] on li "Full Breakdown" at bounding box center [323, 186] width 91 height 21
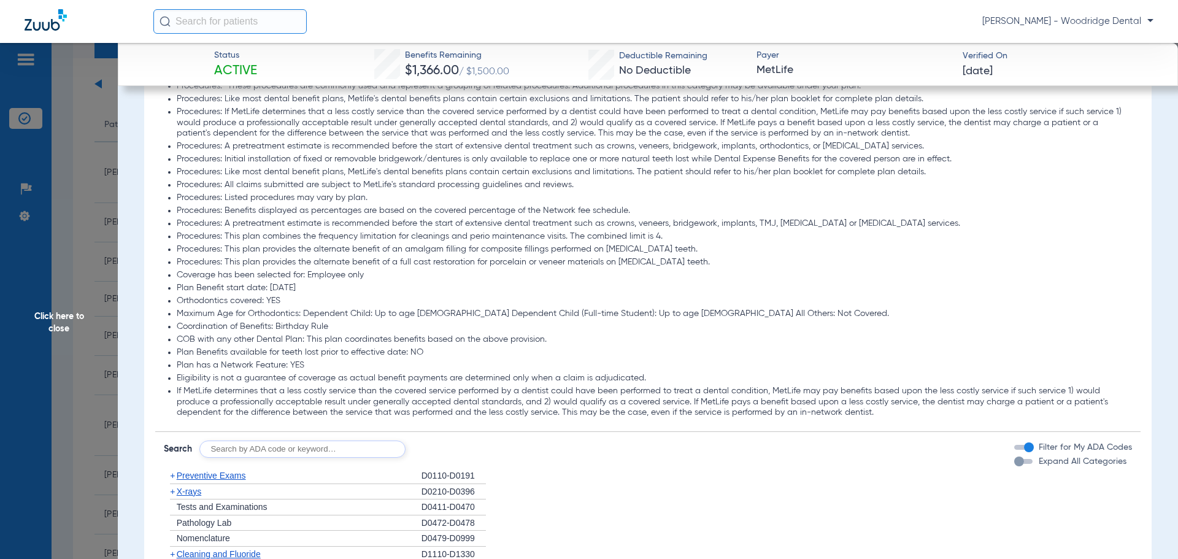
scroll to position [1288, 0]
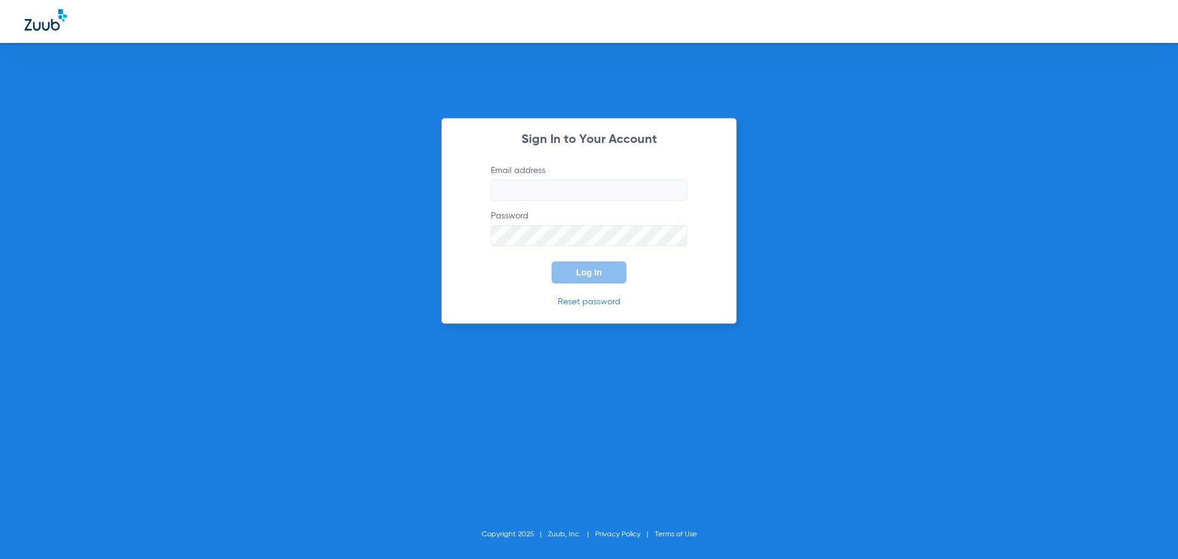
click at [608, 188] on input "Email address" at bounding box center [589, 190] width 196 height 21
type input "[EMAIL_ADDRESS][DOMAIN_NAME]"
click at [551, 261] on button "Log In" at bounding box center [588, 272] width 75 height 22
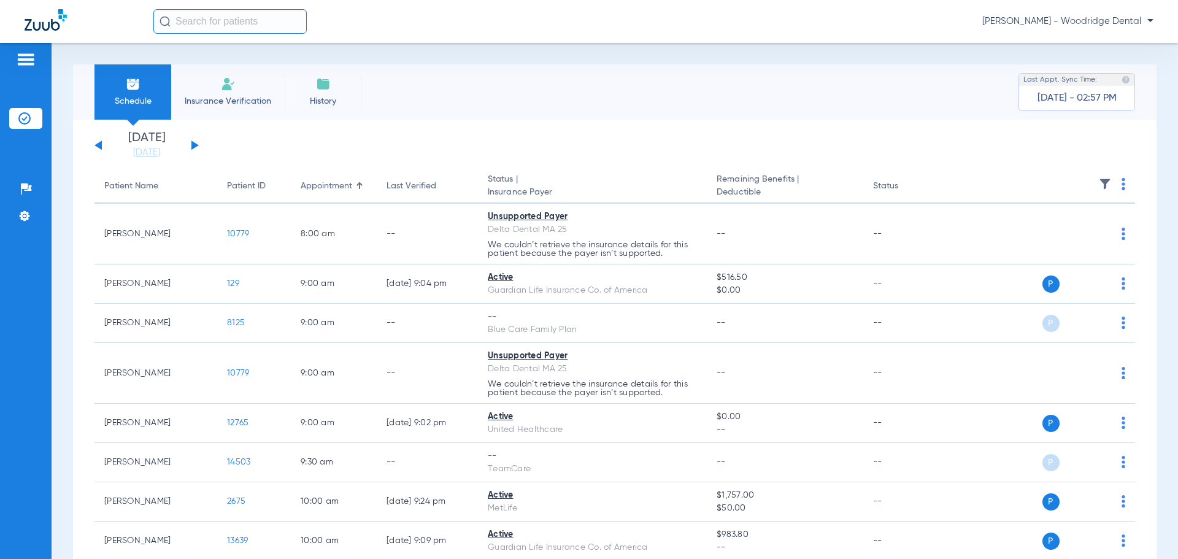
click at [193, 143] on button at bounding box center [194, 144] width 7 height 9
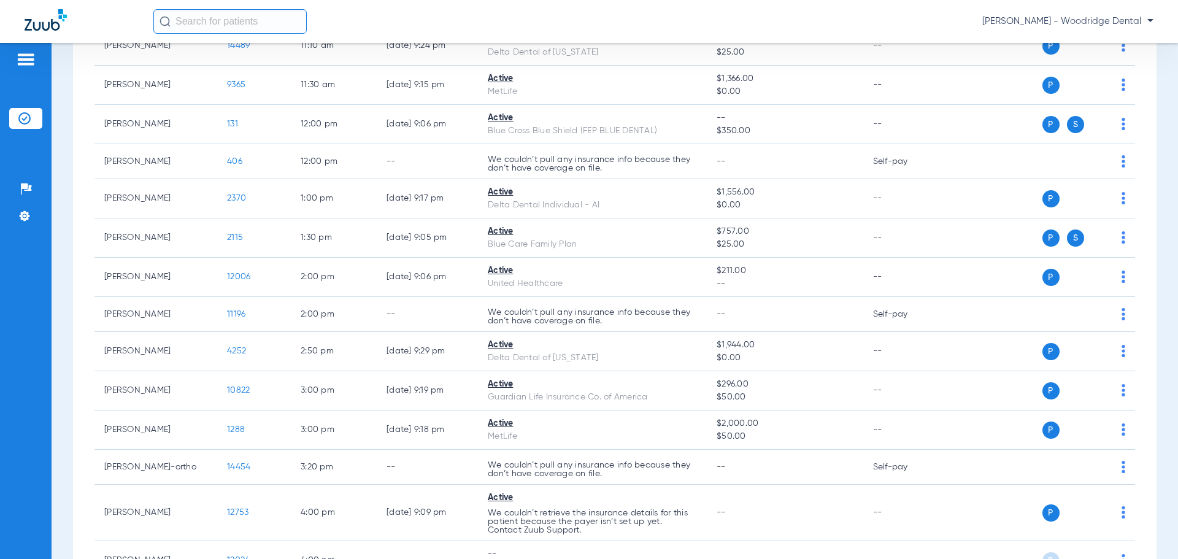
scroll to position [429, 0]
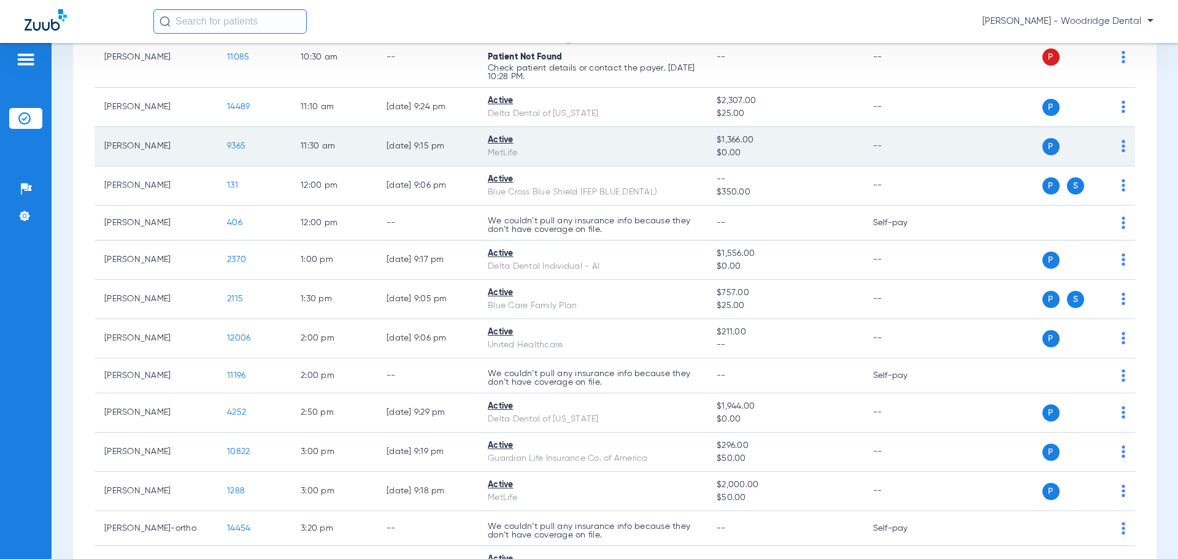
click at [239, 147] on span "9365" at bounding box center [236, 146] width 18 height 9
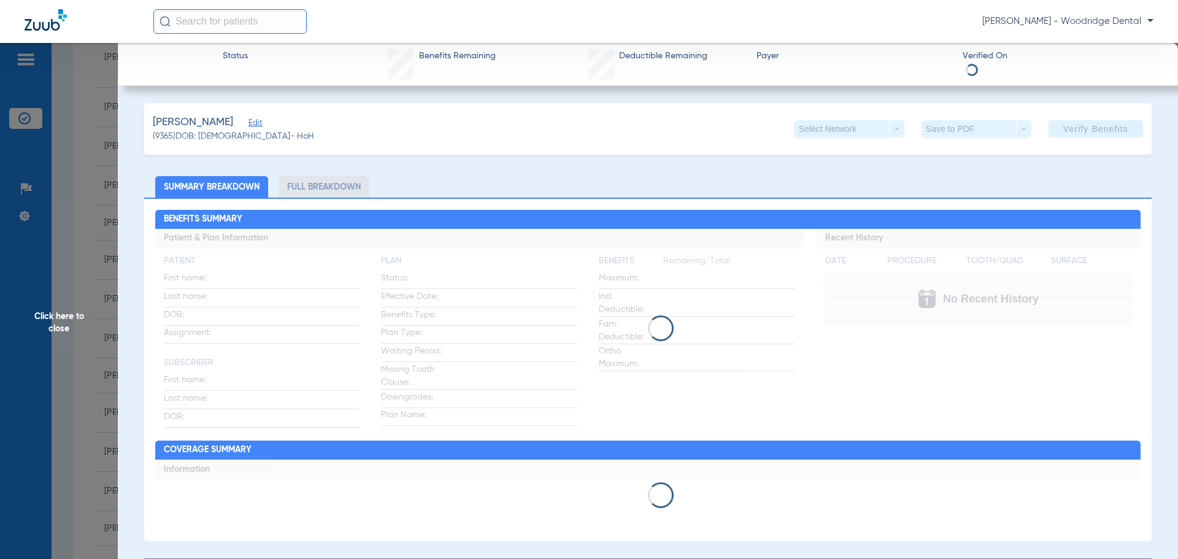
click at [330, 190] on li "Full Breakdown" at bounding box center [323, 186] width 91 height 21
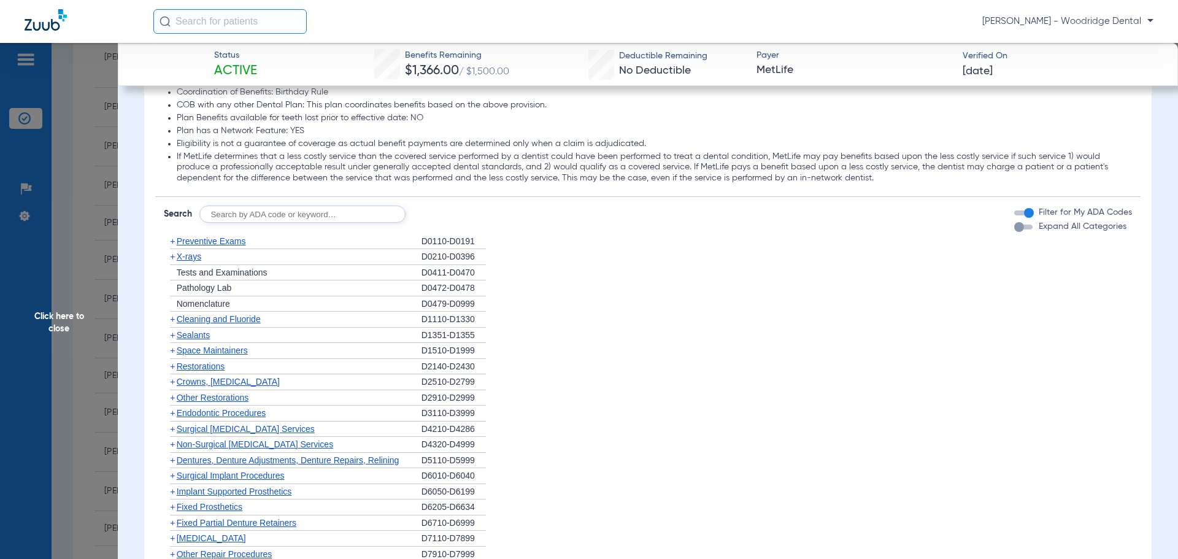
scroll to position [981, 0]
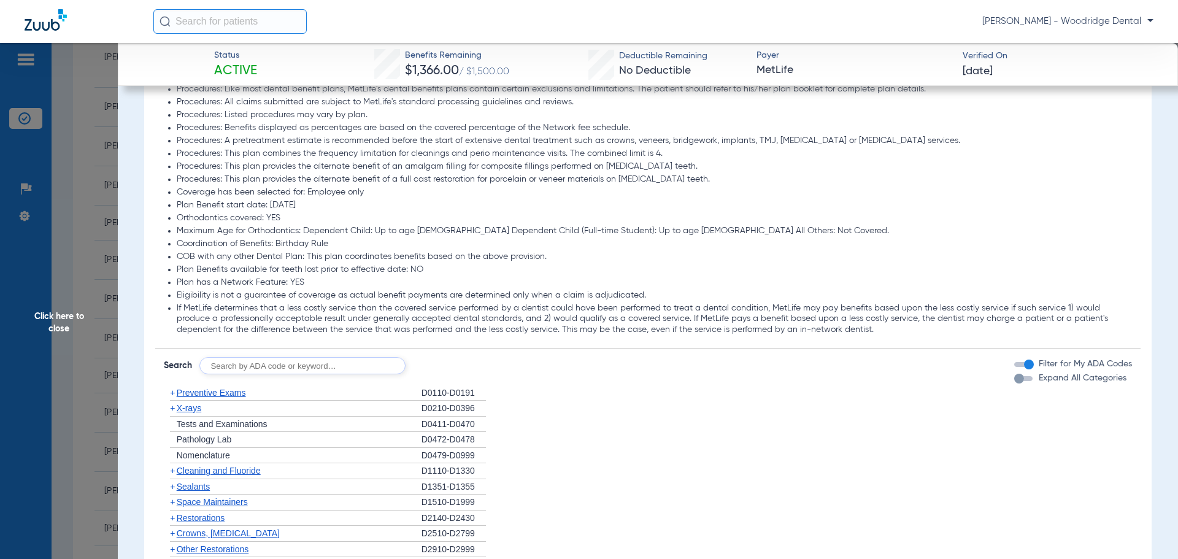
click at [347, 360] on input "text" at bounding box center [302, 365] width 206 height 17
type input "2991, 7953, 8090, 9944"
click button "Search" at bounding box center [451, 365] width 48 height 17
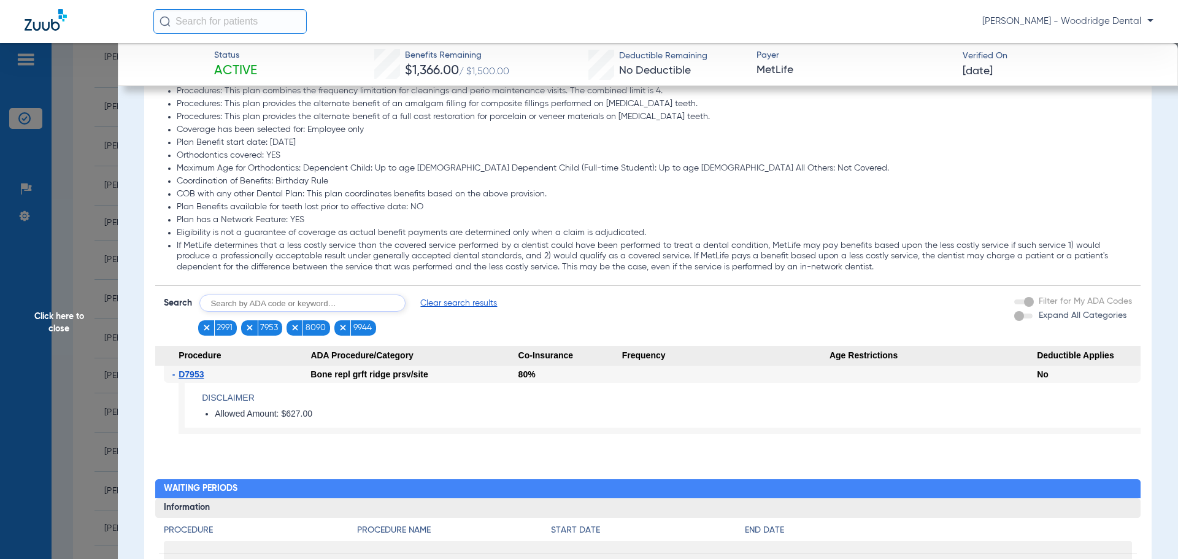
scroll to position [1043, 0]
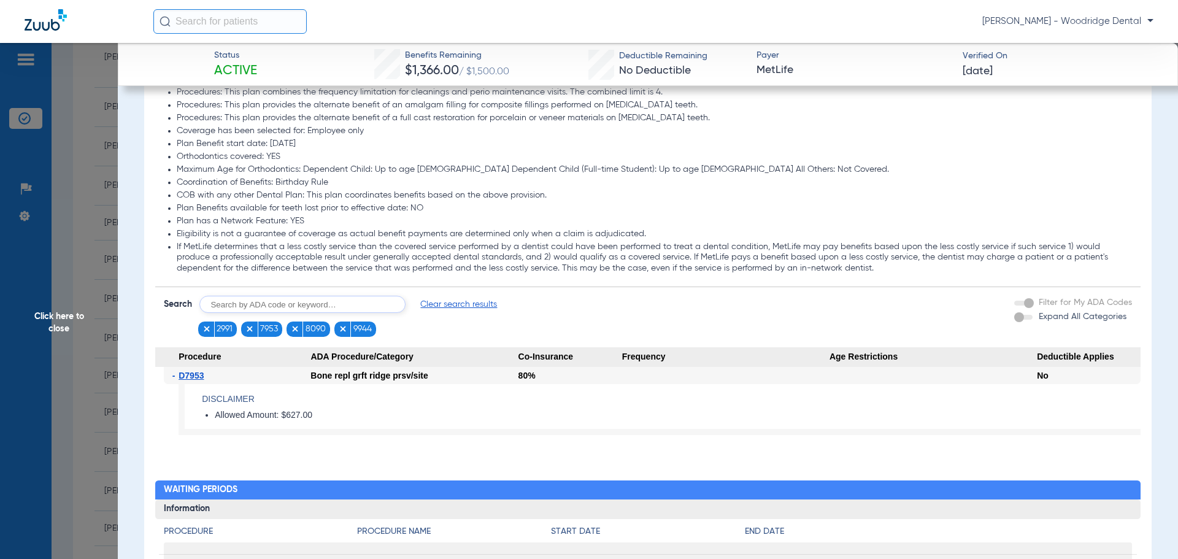
click at [63, 321] on span "Click here to close" at bounding box center [59, 322] width 118 height 559
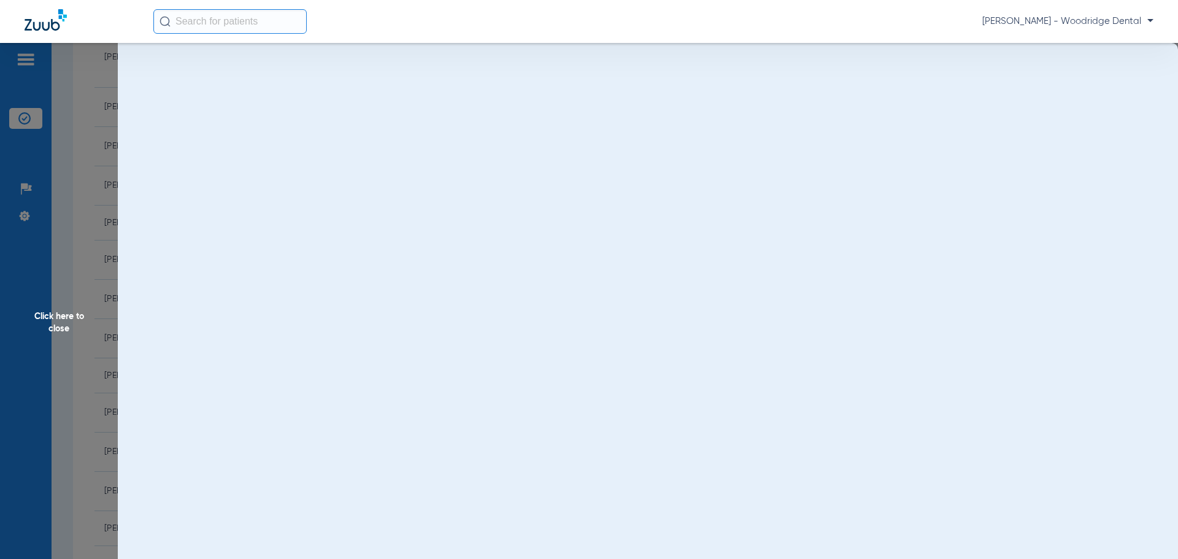
scroll to position [0, 0]
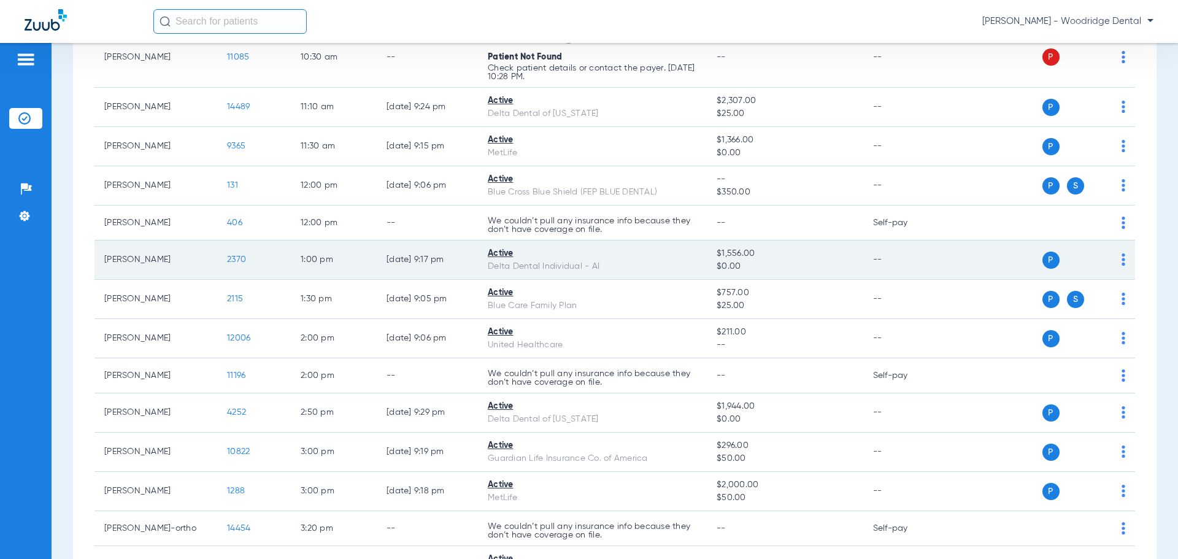
click at [236, 259] on span "2370" at bounding box center [236, 259] width 19 height 9
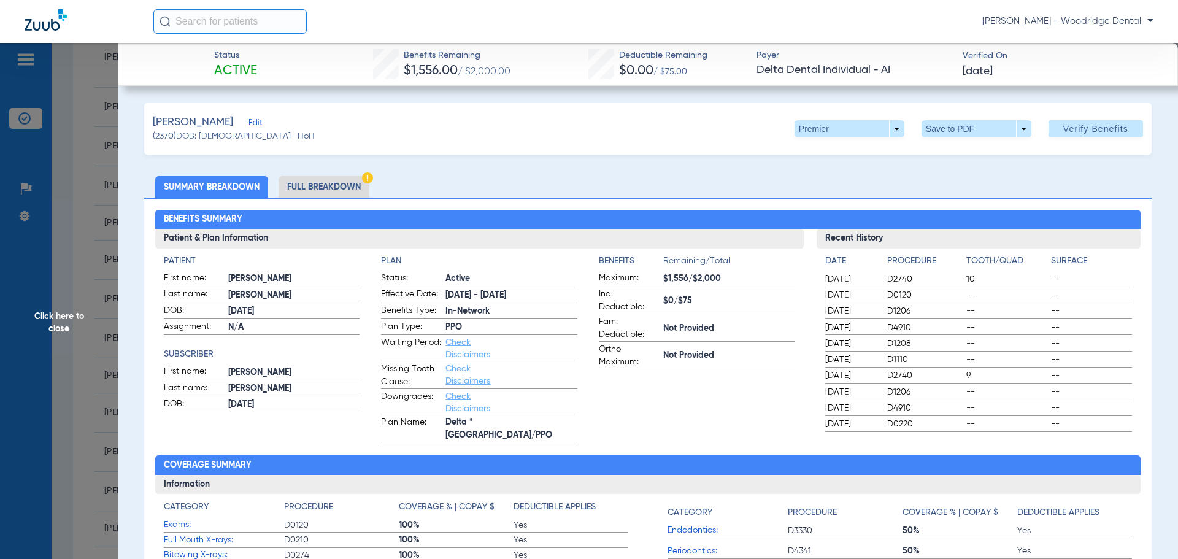
click at [340, 185] on li "Full Breakdown" at bounding box center [323, 186] width 91 height 21
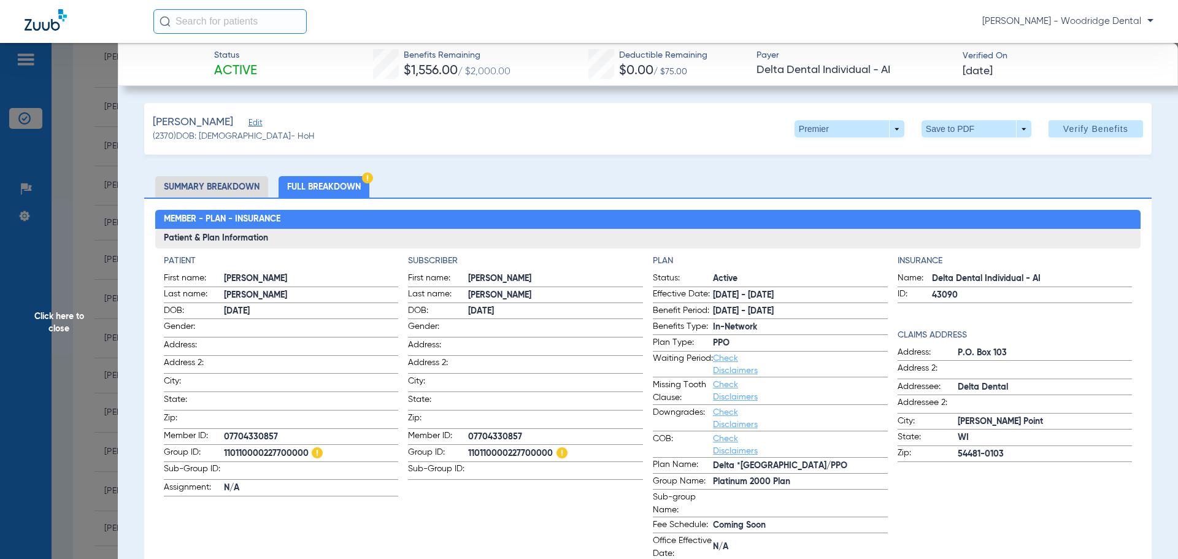
click at [511, 450] on span "110110000227700000" at bounding box center [555, 453] width 175 height 15
copy span "110110000227700000"
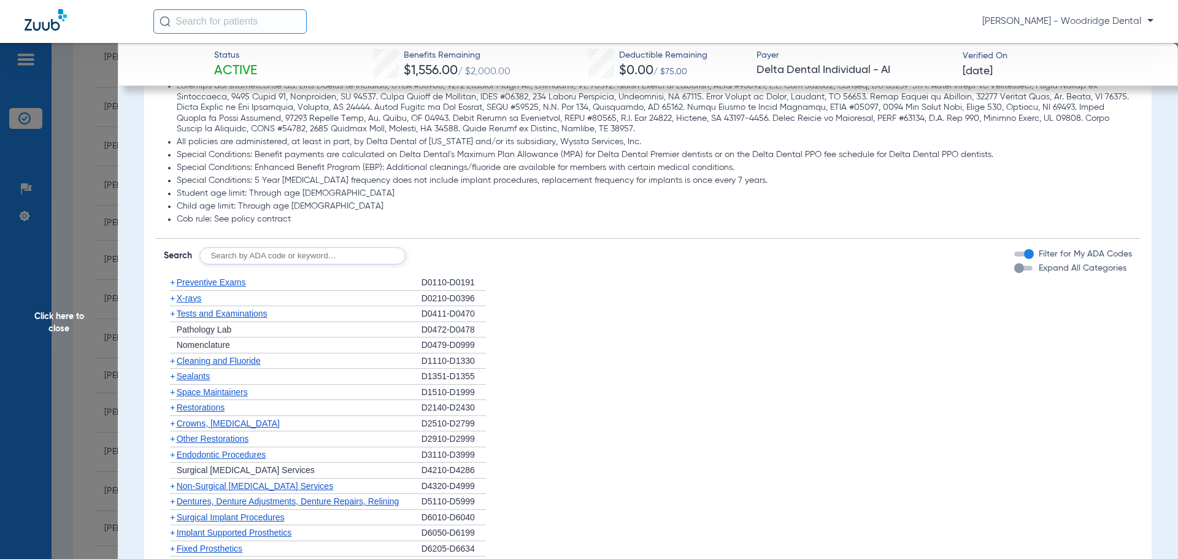
scroll to position [1043, 0]
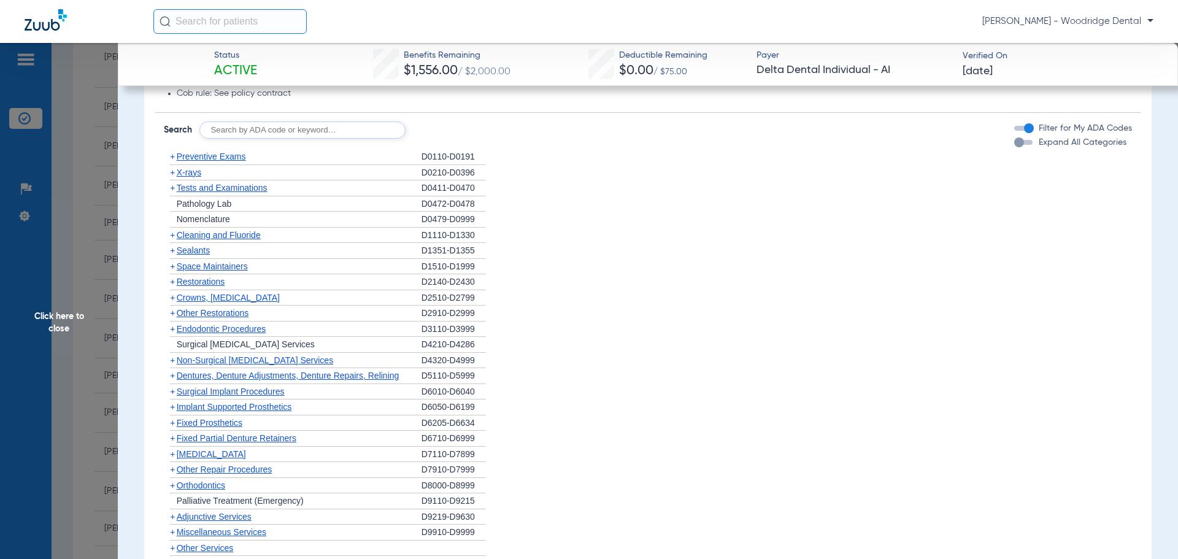
click at [305, 136] on input "text" at bounding box center [302, 129] width 206 height 17
type input "2991, 7953, 8090, 9944"
click button "Search" at bounding box center [451, 129] width 48 height 17
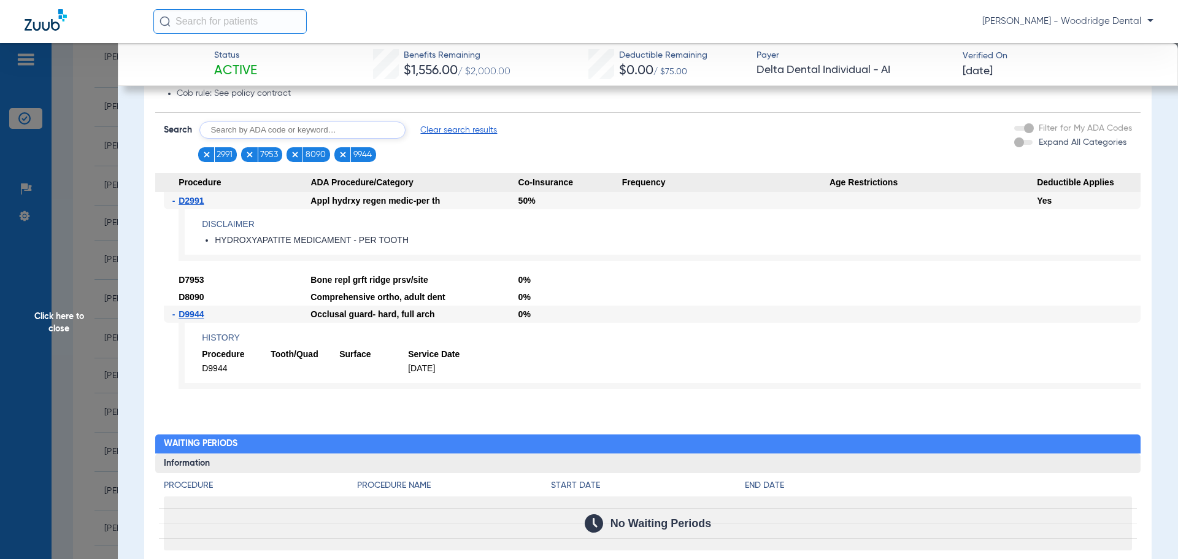
click at [59, 315] on span "Click here to close" at bounding box center [59, 322] width 118 height 559
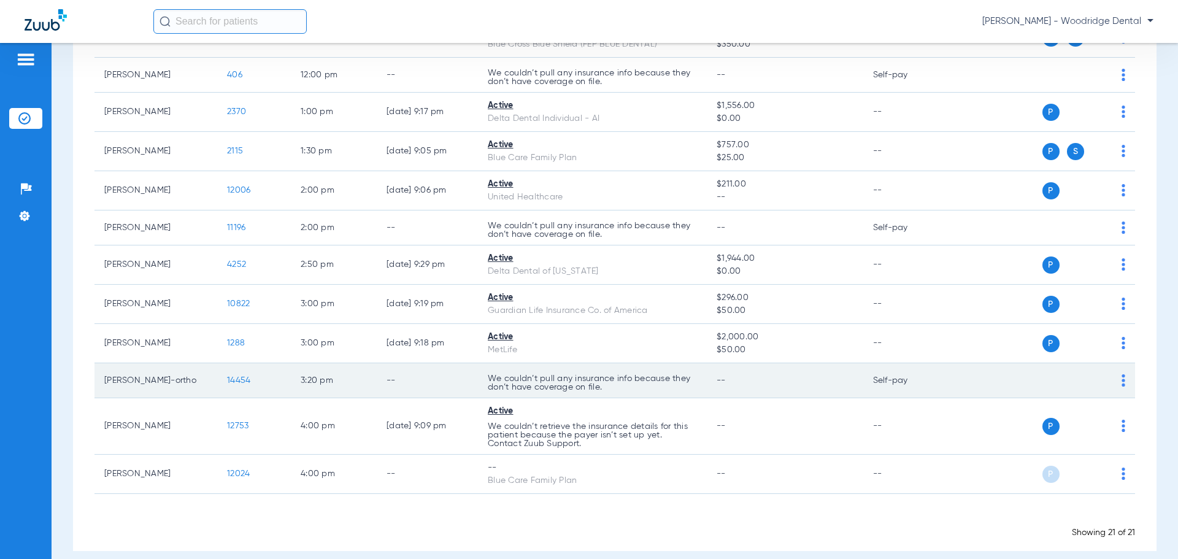
scroll to position [591, 0]
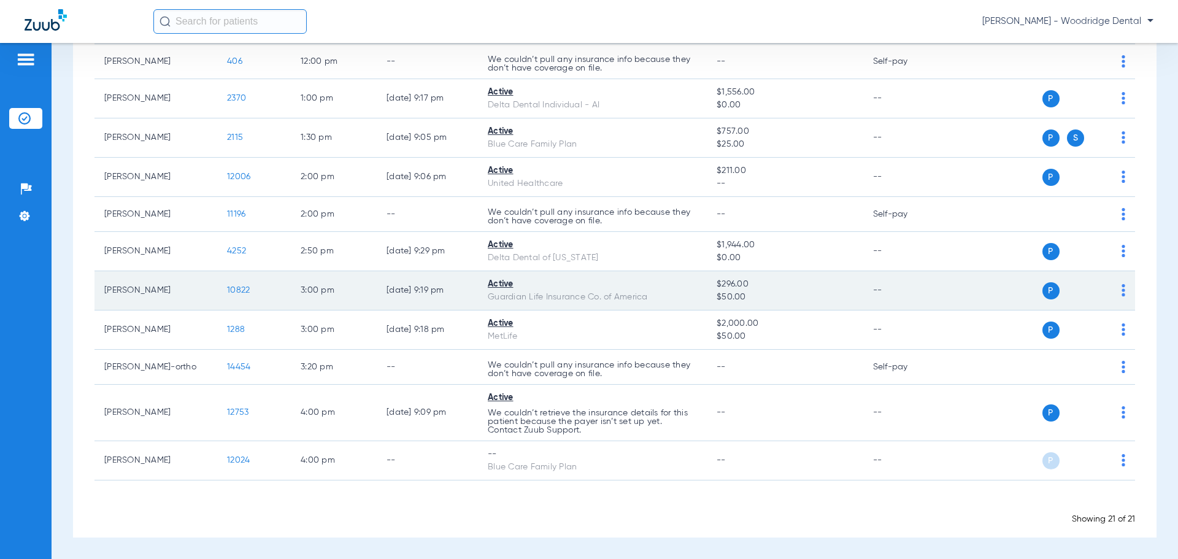
click at [238, 290] on span "10822" at bounding box center [238, 290] width 23 height 9
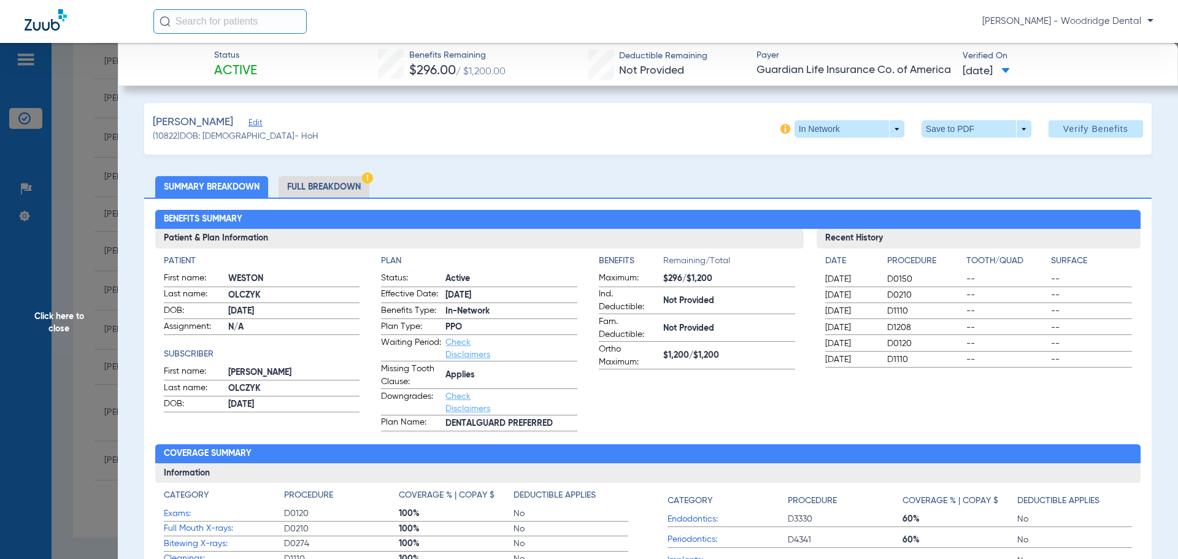
click at [334, 185] on li "Full Breakdown" at bounding box center [323, 186] width 91 height 21
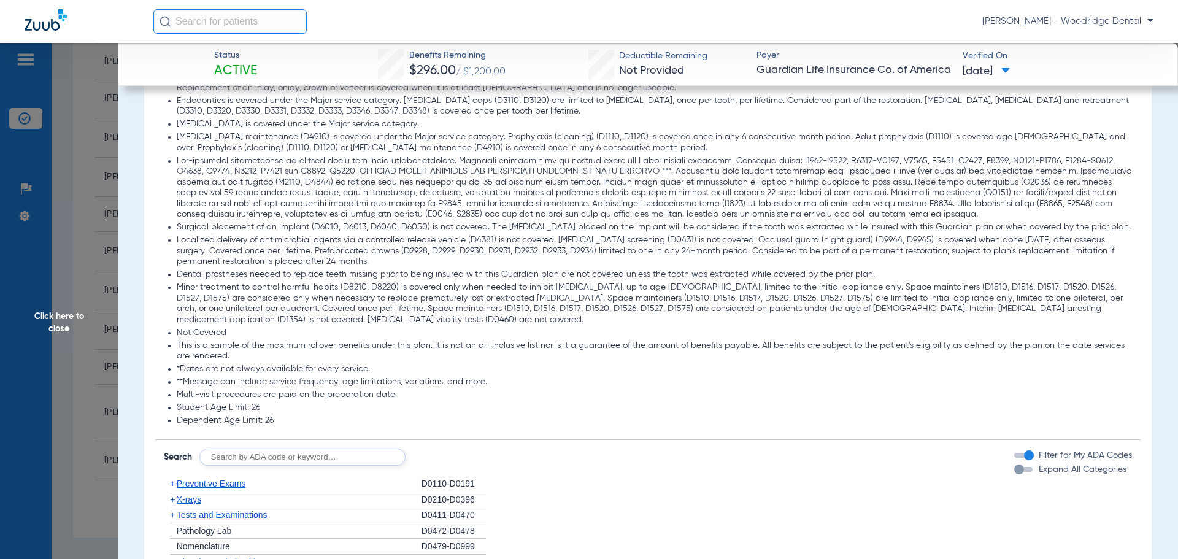
scroll to position [1472, 0]
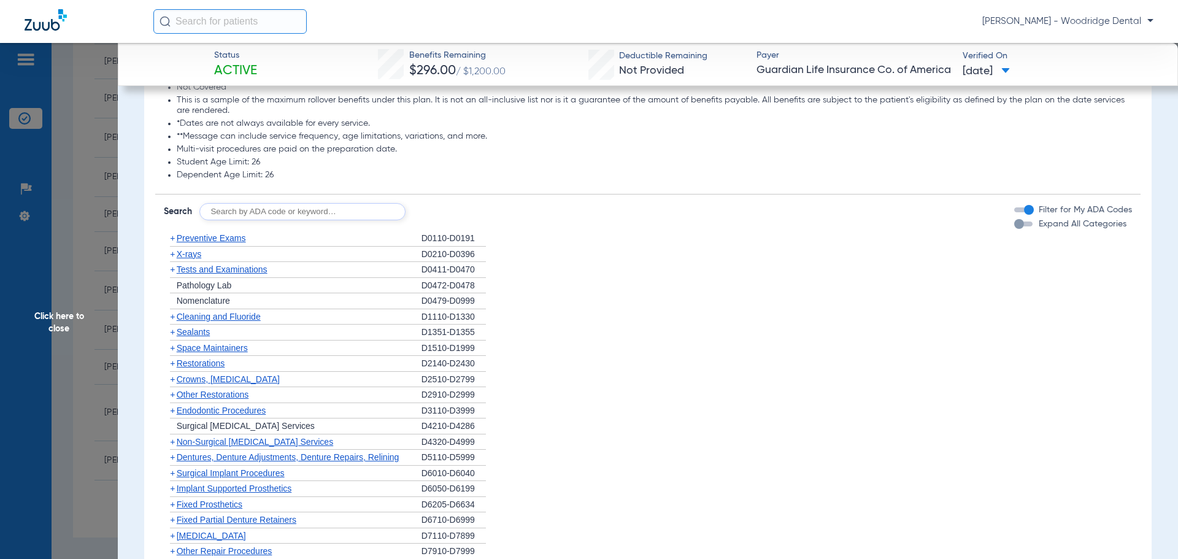
click at [308, 220] on input "text" at bounding box center [302, 211] width 206 height 17
type input "2991, 7953, 8090, 9944"
click button "Search" at bounding box center [451, 211] width 48 height 17
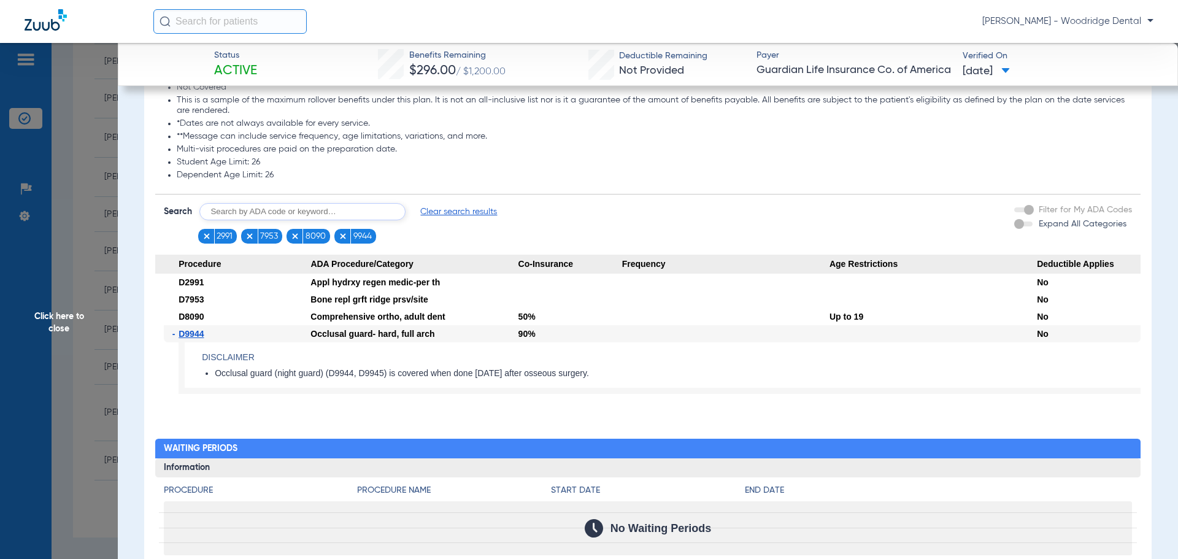
click at [63, 312] on span "Click here to close" at bounding box center [59, 322] width 118 height 559
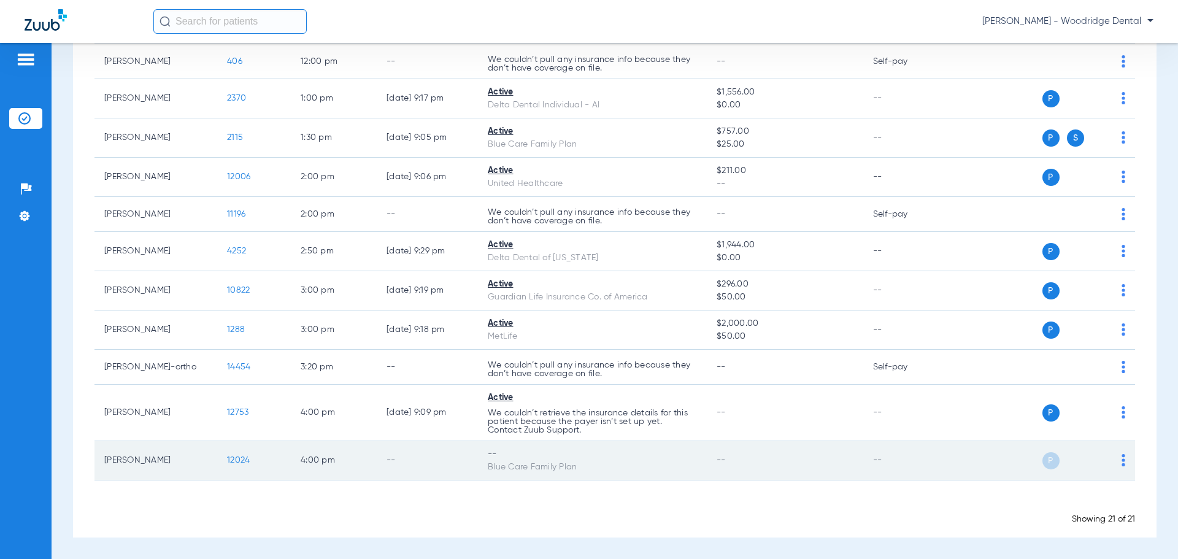
click at [239, 465] on td "12024" at bounding box center [254, 460] width 74 height 39
click at [239, 460] on span "12024" at bounding box center [238, 460] width 23 height 9
